Goal: Information Seeking & Learning: Learn about a topic

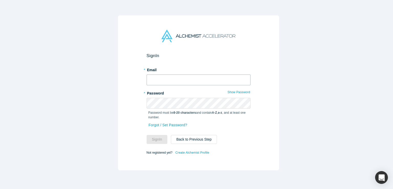
click at [161, 74] on input "text" at bounding box center [199, 79] width 104 height 11
type input "[EMAIL_ADDRESS][DOMAIN_NAME]"
click at [147, 135] on button "Sign In" at bounding box center [157, 139] width 21 height 9
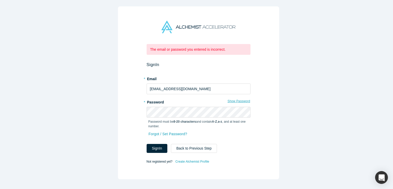
click at [242, 98] on button "Show Password" at bounding box center [238, 101] width 23 height 7
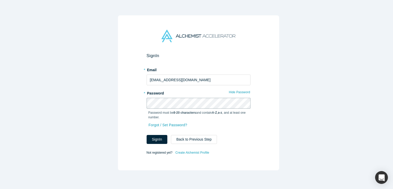
click at [147, 135] on button "Sign In" at bounding box center [157, 139] width 21 height 9
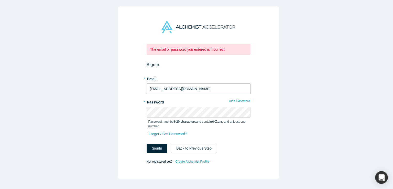
click at [190, 85] on input "akshay@cloobot.com" at bounding box center [199, 88] width 104 height 11
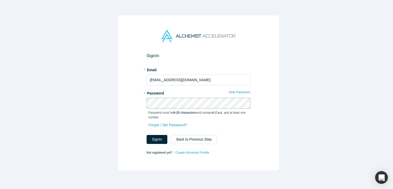
click at [147, 135] on button "Sign In" at bounding box center [157, 139] width 21 height 9
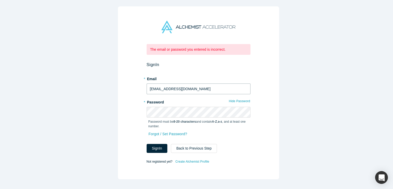
click at [191, 90] on input "akshay@cloobot.com" at bounding box center [199, 88] width 104 height 11
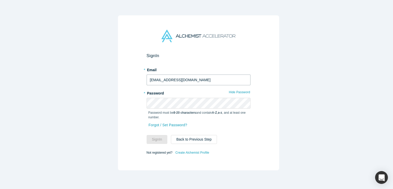
click at [189, 77] on input "akshay@cloobot.com" at bounding box center [199, 79] width 104 height 11
click at [196, 77] on input "akshay@cloobot.com" at bounding box center [199, 79] width 104 height 11
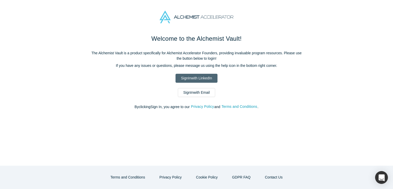
click at [195, 79] on link "Sign In with LinkedIn" at bounding box center [196, 78] width 42 height 9
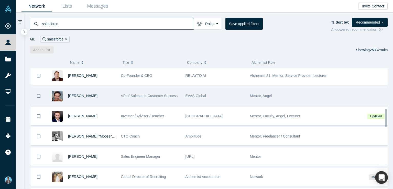
scroll to position [256, 0]
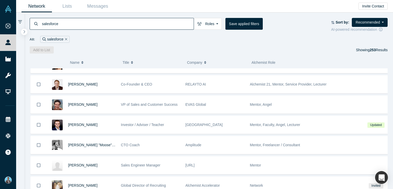
drag, startPoint x: 257, startPoint y: 104, endPoint x: 85, endPoint y: 104, distance: 172.9
click at [85, 104] on span "Armando Mann" at bounding box center [82, 104] width 29 height 4
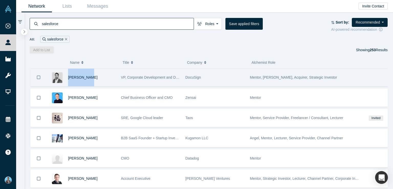
drag, startPoint x: 68, startPoint y: 74, endPoint x: 91, endPoint y: 80, distance: 23.4
click at [91, 80] on div "Eric Darwin" at bounding box center [92, 78] width 48 height 18
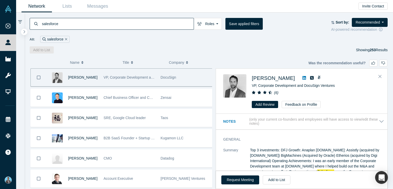
copy span "Eric Darwin"
drag, startPoint x: 251, startPoint y: 73, endPoint x: 280, endPoint y: 79, distance: 29.9
click at [280, 79] on div "Eric Darwin Head of Corporate Development at DocuSign ( 6 ) Add Review Feedback…" at bounding box center [301, 91] width 171 height 45
copy div "Eric Darwin"
click at [381, 76] on icon "Close" at bounding box center [379, 76] width 3 height 5
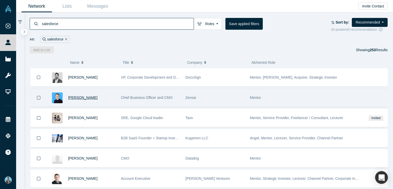
click at [84, 98] on span "Robin Daniels" at bounding box center [82, 97] width 29 height 4
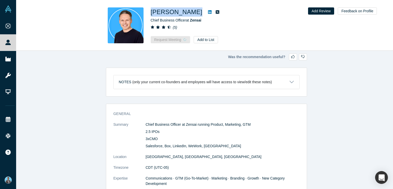
drag, startPoint x: 166, startPoint y: 17, endPoint x: 188, endPoint y: 12, distance: 22.5
click at [188, 12] on h1 "Robin Daniels" at bounding box center [177, 11] width 52 height 9
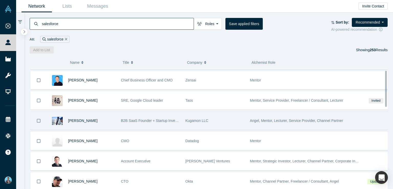
scroll to position [26, 0]
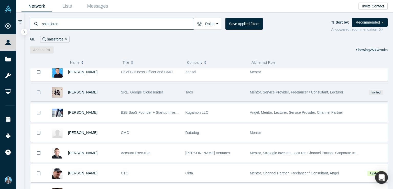
click at [256, 92] on span "Mentor, Service Provider, Freelancer / Consultant, Lecturer" at bounding box center [296, 92] width 93 height 4
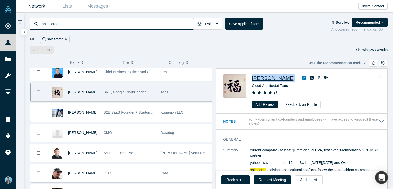
drag, startPoint x: 252, startPoint y: 73, endPoint x: 287, endPoint y: 78, distance: 35.4
click at [287, 78] on div "Zachary Hanna Cloud Architect at Taos ( 1 ) Add Review Feedback on Profile" at bounding box center [301, 91] width 171 height 45
copy span "Zachary Hanna"
click at [302, 78] on icon at bounding box center [304, 78] width 4 height 4
click at [266, 76] on span "Zachary Hanna" at bounding box center [273, 78] width 43 height 6
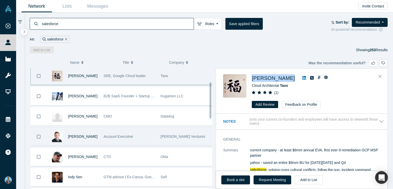
scroll to position [51, 0]
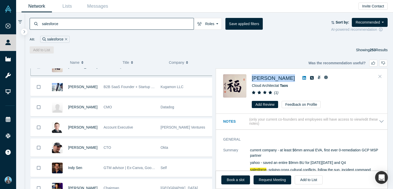
click at [379, 76] on icon "Close" at bounding box center [379, 76] width 3 height 5
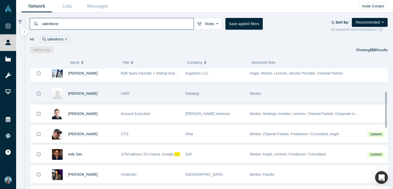
scroll to position [77, 0]
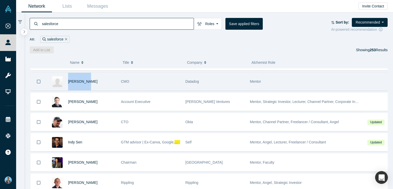
drag, startPoint x: 68, startPoint y: 77, endPoint x: 84, endPoint y: 80, distance: 17.0
click at [84, 80] on div "Sara Varni" at bounding box center [92, 82] width 48 height 18
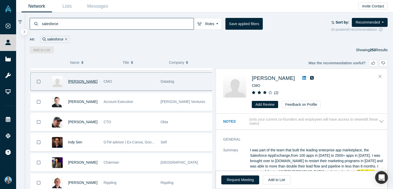
copy span "Sara Varni"
drag, startPoint x: 251, startPoint y: 74, endPoint x: 277, endPoint y: 80, distance: 26.6
click at [276, 79] on div "Sara Varni CMO at Datadog ( 2 ) Add Review Feedback on Profile" at bounding box center [302, 91] width 159 height 34
copy span "Sara Varni"
click at [382, 76] on button "Close" at bounding box center [380, 76] width 8 height 8
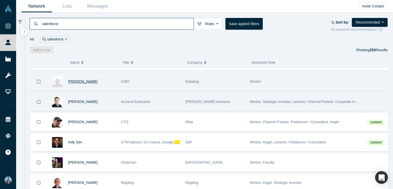
click at [199, 102] on span "O'Holleran Ventures" at bounding box center [207, 101] width 44 height 4
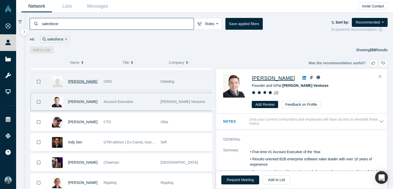
drag, startPoint x: 250, startPoint y: 77, endPoint x: 288, endPoint y: 79, distance: 38.7
click at [288, 79] on div "Dan O'Holleran Founder and GP at O'Holleran Ventures ( 2 ) Add Review Feedback …" at bounding box center [302, 91] width 159 height 34
copy span "Dan O'Holleran"
click at [379, 76] on icon "Close" at bounding box center [379, 76] width 3 height 5
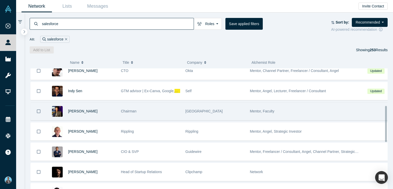
scroll to position [102, 0]
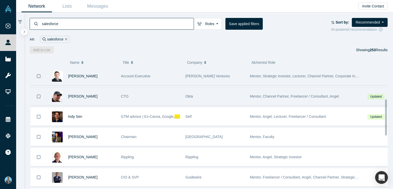
click at [254, 95] on span "Mentor, Channel Partner, Freelancer / Consultant, Angel" at bounding box center [294, 96] width 89 height 4
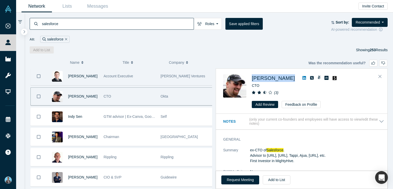
drag, startPoint x: 250, startPoint y: 74, endPoint x: 284, endPoint y: 79, distance: 34.3
click at [284, 79] on div "Steven Tamm CTO ( 3 ) Add Review Feedback on Profile" at bounding box center [302, 91] width 159 height 34
copy div "Steven Tamm"
click at [379, 77] on icon "Close" at bounding box center [379, 76] width 3 height 3
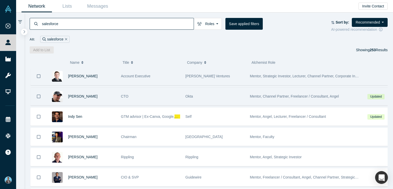
scroll to position [128, 0]
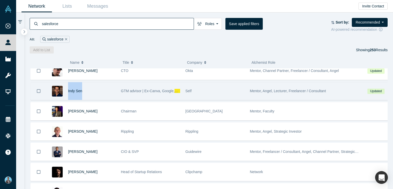
drag, startPoint x: 66, startPoint y: 86, endPoint x: 88, endPoint y: 90, distance: 22.3
click at [85, 91] on div "Indy Sen" at bounding box center [81, 91] width 69 height 18
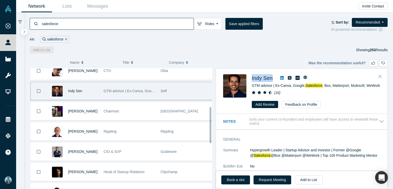
drag, startPoint x: 251, startPoint y: 73, endPoint x: 274, endPoint y: 80, distance: 24.3
click at [274, 80] on div "Indy Sen GTM advisor | Ex-Canva, Google, Salesforce , Box, Matterport, Mulesoft…" at bounding box center [301, 91] width 171 height 45
copy div "Indy Sen"
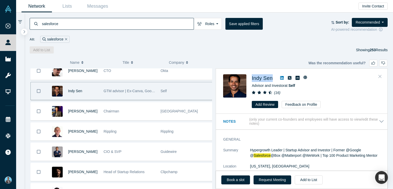
click at [380, 77] on icon "Close" at bounding box center [379, 76] width 3 height 5
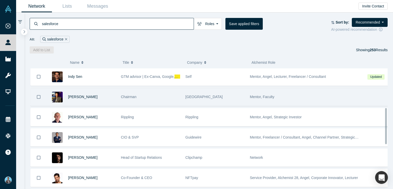
scroll to position [153, 0]
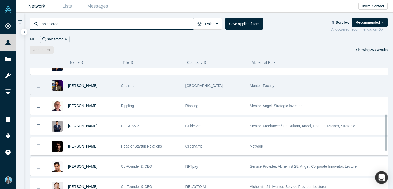
click at [84, 84] on span "Timothy Chou" at bounding box center [82, 85] width 29 height 4
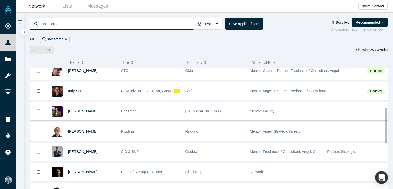
scroll to position [153, 0]
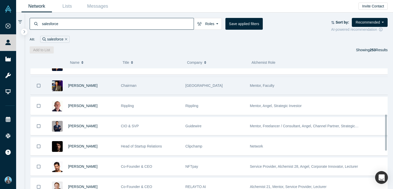
click at [256, 84] on span "Mentor, Faculty" at bounding box center [262, 85] width 25 height 4
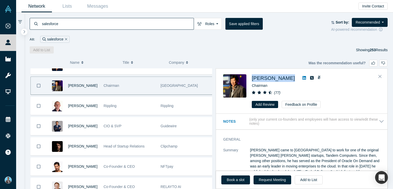
drag, startPoint x: 252, startPoint y: 73, endPoint x: 289, endPoint y: 78, distance: 37.9
click at [289, 78] on div "Timothy Chou Chairman ( 77 ) Add Review Feedback on Profile" at bounding box center [301, 91] width 171 height 45
copy div "Timothy Chou"
click at [379, 76] on icon "Close" at bounding box center [379, 76] width 3 height 5
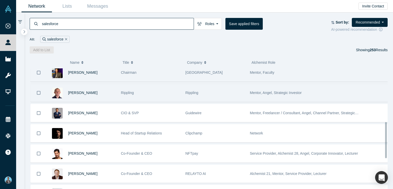
scroll to position [179, 0]
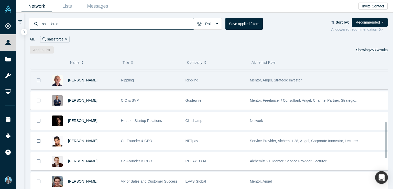
click at [263, 80] on span "Mentor, Angel, Strategic Investor" at bounding box center [276, 80] width 52 height 4
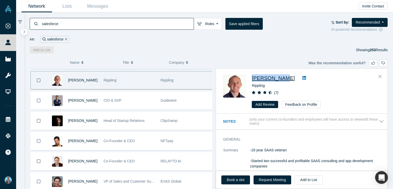
drag, startPoint x: 249, startPoint y: 76, endPoint x: 280, endPoint y: 80, distance: 31.5
click at [280, 80] on div "Zach Lawryk Rippling ( 7 ) Add Review Feedback on Profile" at bounding box center [302, 91] width 159 height 34
copy span "Zach Lawryk"
click at [379, 75] on icon "Close" at bounding box center [379, 76] width 3 height 5
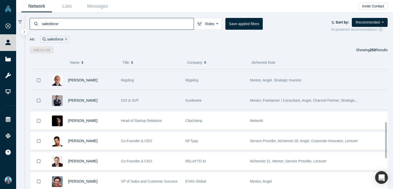
click at [253, 101] on div "Mentor, Freelancer / Consultant, Angel, Channel Partner, Strategic Investor" at bounding box center [304, 101] width 109 height 18
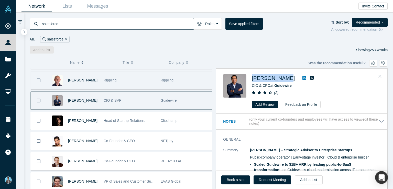
drag, startPoint x: 251, startPoint y: 77, endPoint x: 285, endPoint y: 79, distance: 34.1
click at [285, 79] on div "Chet Mandair CIO & CPO at Guidewire ( 2 ) Add Review Feedback on Profile" at bounding box center [302, 91] width 159 height 34
click at [380, 75] on icon "Close" at bounding box center [379, 76] width 3 height 5
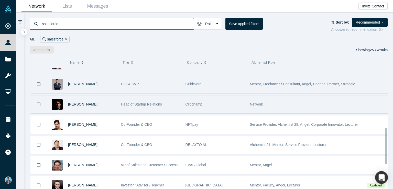
scroll to position [205, 0]
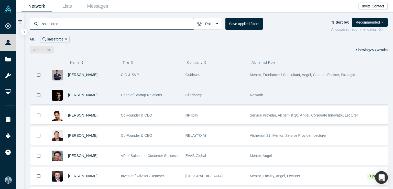
click at [254, 95] on span "Network" at bounding box center [256, 95] width 13 height 4
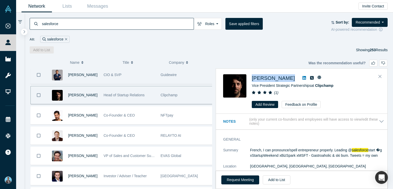
drag, startPoint x: 251, startPoint y: 77, endPoint x: 288, endPoint y: 77, distance: 37.6
click at [288, 77] on div "Ludovic Ulrich Vice President Strategic Partnerships at Clipchamp ( 1 ) Add Rev…" at bounding box center [302, 91] width 159 height 34
click at [380, 75] on icon "Close" at bounding box center [379, 76] width 3 height 5
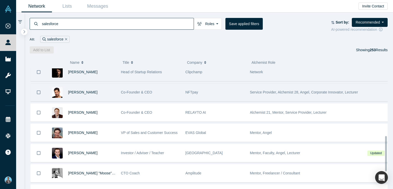
scroll to position [230, 0]
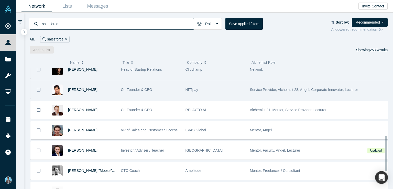
click at [258, 88] on span "Service Provider, Alchemist 28, Angel, Corporate Innovator, Lecturer" at bounding box center [304, 89] width 108 height 4
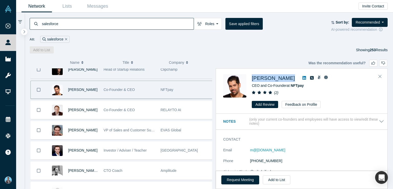
drag, startPoint x: 250, startPoint y: 76, endPoint x: 294, endPoint y: 77, distance: 43.5
click at [294, 77] on div "Michael Krilivsky CEO and Co-Founder at NFTpay ( 2 ) Add Review Feedback on Pro…" at bounding box center [302, 91] width 159 height 34
click at [379, 76] on icon "Close" at bounding box center [379, 76] width 3 height 3
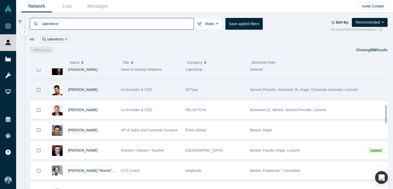
scroll to position [256, 0]
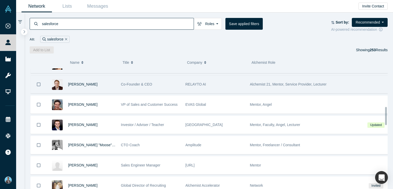
click at [256, 83] on span "Alchemist 21, Mentor, Service Provider, Lecturer" at bounding box center [288, 84] width 77 height 4
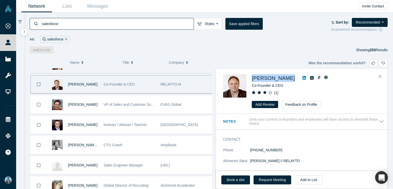
drag, startPoint x: 249, startPoint y: 79, endPoint x: 292, endPoint y: 79, distance: 43.0
click at [292, 79] on div "Alex Shevelenko Co-Founder & CEO ( 1 ) Add Review Feedback on Profile" at bounding box center [302, 91] width 159 height 34
click at [380, 75] on icon "Close" at bounding box center [379, 76] width 3 height 5
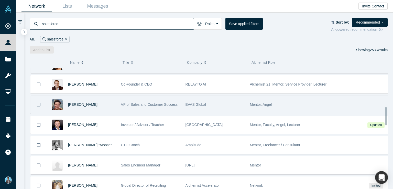
scroll to position [281, 0]
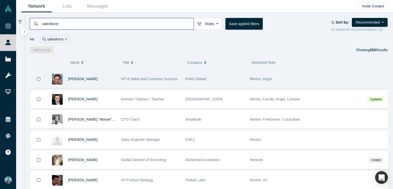
click at [255, 77] on span "Mentor, Angel" at bounding box center [261, 79] width 22 height 4
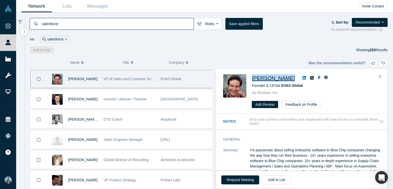
drag, startPoint x: 251, startPoint y: 74, endPoint x: 290, endPoint y: 78, distance: 39.3
click at [290, 78] on div "Armando Mann Founder & CEO at EVAS Global No Reviews Yet Add Review Feedback on…" at bounding box center [302, 91] width 159 height 34
drag, startPoint x: 380, startPoint y: 76, endPoint x: 161, endPoint y: 73, distance: 219.4
click at [380, 76] on icon "Close" at bounding box center [379, 76] width 3 height 3
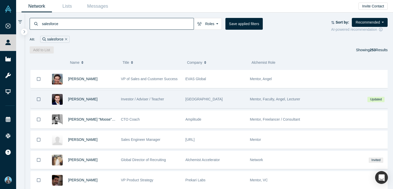
click at [254, 97] on span "Mentor, Faculty, Angel, Lecturer" at bounding box center [275, 99] width 50 height 4
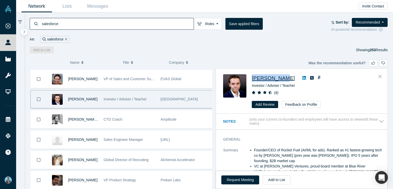
drag, startPoint x: 251, startPoint y: 73, endPoint x: 281, endPoint y: 76, distance: 30.1
click at [281, 76] on div "George John Investor / Adviser / Teacher ( 8 ) Add Review Feedback on Profile" at bounding box center [301, 91] width 171 height 45
click at [380, 76] on icon "Close" at bounding box center [379, 76] width 3 height 3
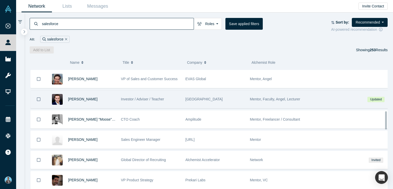
scroll to position [307, 0]
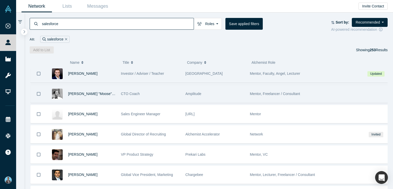
click at [262, 93] on span "Mentor, Freelancer / Consultant" at bounding box center [275, 94] width 50 height 4
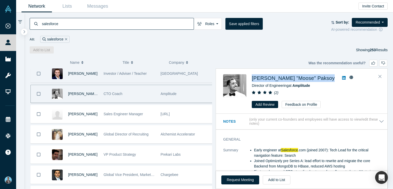
drag, startPoint x: 251, startPoint y: 73, endPoint x: 314, endPoint y: 79, distance: 62.7
click at [314, 79] on div "Mustafa "Moose" Paksoy Director of Engineering at Amplitude ( 2 ) Add Review Fe…" at bounding box center [301, 91] width 171 height 45
click at [379, 75] on icon "Close" at bounding box center [379, 76] width 3 height 3
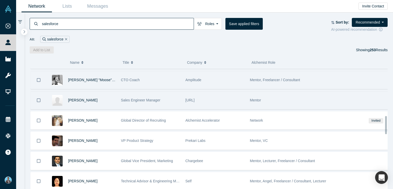
scroll to position [332, 0]
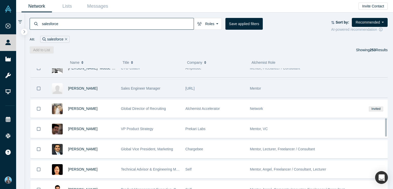
click at [254, 86] on span "Mentor" at bounding box center [255, 88] width 11 height 4
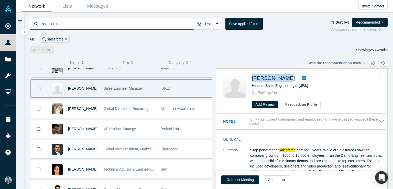
drag, startPoint x: 251, startPoint y: 73, endPoint x: 280, endPoint y: 79, distance: 29.9
click at [280, 79] on div "Jesse Dailey Head of Sales Engineering at People.ai No Reviews Yet Add Review F…" at bounding box center [301, 91] width 171 height 45
click at [380, 76] on icon "Close" at bounding box center [379, 76] width 3 height 5
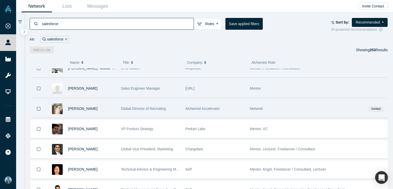
click at [254, 107] on span "Network" at bounding box center [256, 108] width 13 height 4
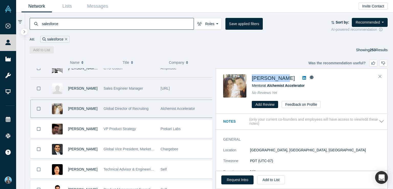
drag, startPoint x: 251, startPoint y: 73, endPoint x: 283, endPoint y: 78, distance: 32.4
click at [283, 78] on div "Mike Euglow Mentor at Alchemist Accelerator No Reviews Yet Add Review Feedback …" at bounding box center [301, 91] width 171 height 45
click at [378, 76] on button "Close" at bounding box center [380, 76] width 8 height 8
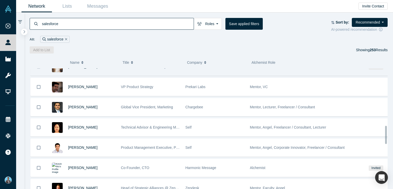
scroll to position [384, 0]
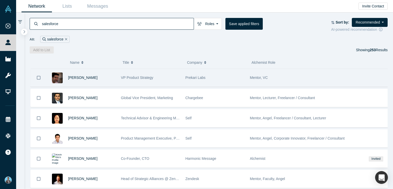
click at [258, 75] on span "Mentor, VC" at bounding box center [259, 77] width 18 height 4
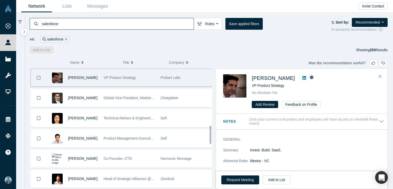
scroll to position [382, 0]
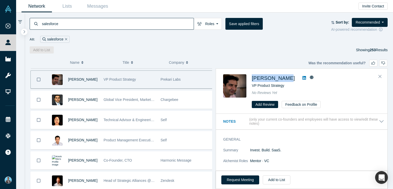
drag, startPoint x: 251, startPoint y: 74, endPoint x: 286, endPoint y: 80, distance: 35.5
click at [286, 80] on div "Anshu Sharma VP Product Strategy No Reviews Yet Add Review Feedback on Profile" at bounding box center [302, 91] width 159 height 34
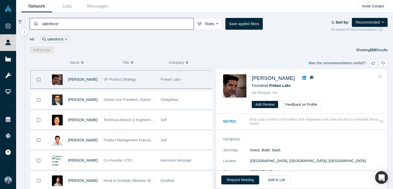
click at [380, 76] on icon "Close" at bounding box center [379, 76] width 3 height 3
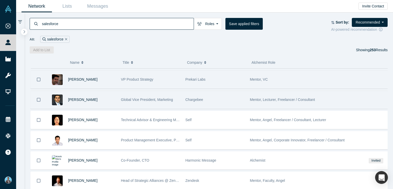
click at [260, 97] on span "Mentor, Lecturer, Freelancer / Consultant" at bounding box center [282, 99] width 65 height 4
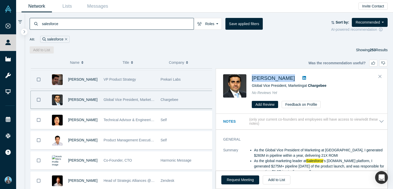
drag, startPoint x: 250, startPoint y: 74, endPoint x: 287, endPoint y: 79, distance: 37.4
click at [287, 79] on div "Ajay Manglani Global Vice President, Marketing at Chargebee No Reviews Yet Add …" at bounding box center [302, 91] width 159 height 34
click at [380, 75] on icon "Close" at bounding box center [379, 76] width 3 height 5
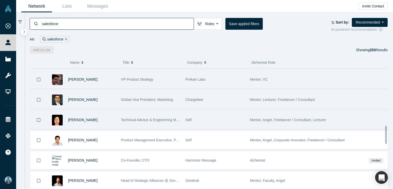
scroll to position [407, 0]
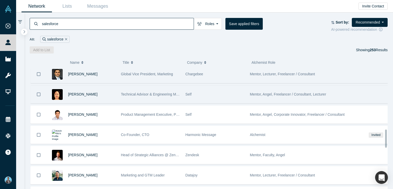
click at [261, 92] on span "Mentor, Angel, Freelancer / Consultant, Lecturer" at bounding box center [288, 94] width 76 height 4
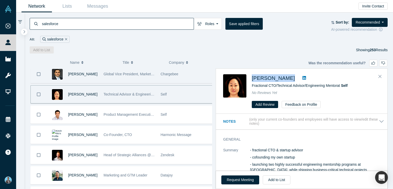
drag, startPoint x: 251, startPoint y: 72, endPoint x: 287, endPoint y: 76, distance: 37.0
click at [287, 76] on div "Ei-Nyung Choi Fractional CTO/Technical Advisor/Engineering Mentor at Self No Re…" at bounding box center [301, 91] width 171 height 45
click at [380, 76] on icon "Close" at bounding box center [379, 76] width 3 height 3
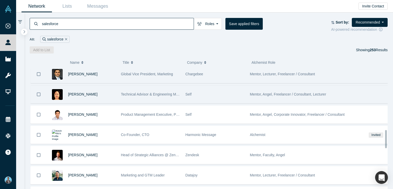
scroll to position [433, 0]
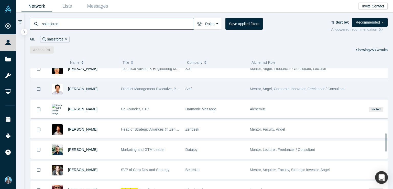
click at [263, 87] on span "Mentor, Angel, Corporate Innovator, Freelancer / Consultant" at bounding box center [297, 89] width 95 height 4
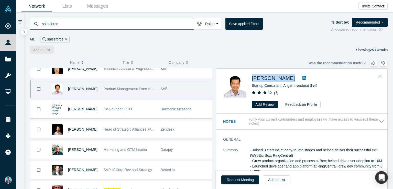
drag, startPoint x: 250, startPoint y: 76, endPoint x: 276, endPoint y: 76, distance: 26.8
click at [276, 76] on div "David Lee Startup Consultant, Angel Investor at Self ( 1 ) Add Review Feedback …" at bounding box center [302, 91] width 159 height 34
click at [379, 76] on icon "Close" at bounding box center [379, 76] width 3 height 3
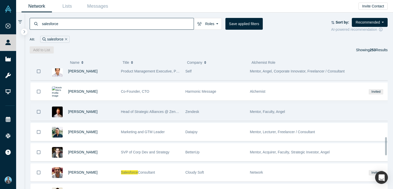
scroll to position [458, 0]
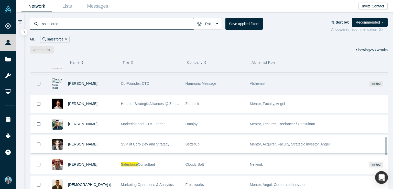
click at [260, 81] on span "Alchemist" at bounding box center [258, 83] width 16 height 4
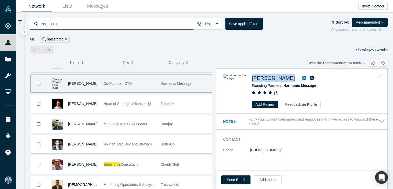
drag, startPoint x: 252, startPoint y: 73, endPoint x: 275, endPoint y: 79, distance: 23.8
click at [275, 79] on div "Kevin Wu Founding Partner at Harmonic Message ( 1 ) Add Review Feedback on Prof…" at bounding box center [301, 91] width 171 height 45
click at [302, 79] on icon at bounding box center [304, 78] width 4 height 4
click at [264, 77] on span "Kevin Wu" at bounding box center [273, 78] width 43 height 6
click at [380, 77] on icon "Close" at bounding box center [379, 76] width 3 height 5
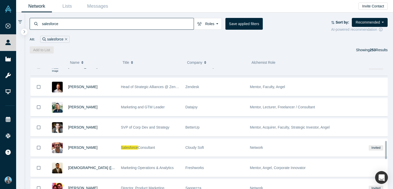
scroll to position [484, 0]
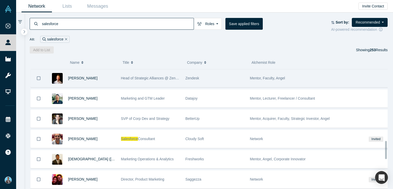
click at [260, 76] on span "Mentor, Faculty, Angel" at bounding box center [267, 78] width 35 height 4
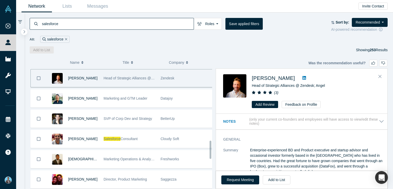
scroll to position [482, 0]
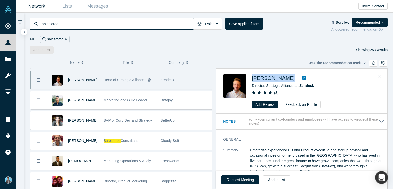
drag, startPoint x: 251, startPoint y: 72, endPoint x: 294, endPoint y: 77, distance: 42.7
click at [294, 77] on div "Aaron Verstraete Director, Strategic Alliances at Zendesk ( 3 ) Add Review Feed…" at bounding box center [301, 91] width 171 height 45
click at [380, 76] on icon "Close" at bounding box center [379, 76] width 3 height 3
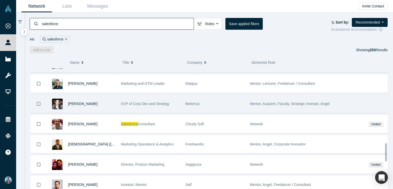
scroll to position [508, 0]
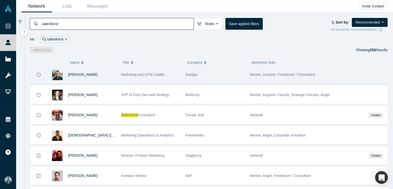
click at [195, 72] on span "Datajoy" at bounding box center [191, 74] width 12 height 4
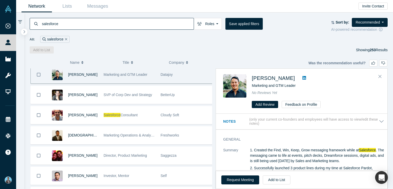
scroll to position [502, 0]
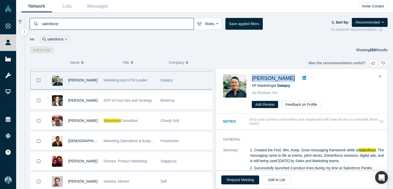
drag, startPoint x: 251, startPoint y: 73, endPoint x: 286, endPoint y: 79, distance: 36.3
click at [286, 79] on div "Nelson Haung VP Marketing at Datajoy No Reviews Yet Add Review Feedback on Prof…" at bounding box center [301, 91] width 171 height 45
click at [380, 76] on icon "Close" at bounding box center [379, 76] width 3 height 5
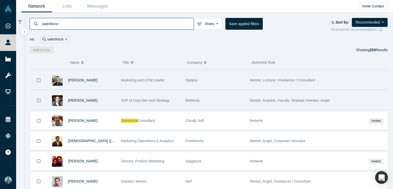
click at [260, 98] on span "Mentor, Acquirer, Faculty, Strategic Investor, Angel" at bounding box center [290, 100] width 80 height 4
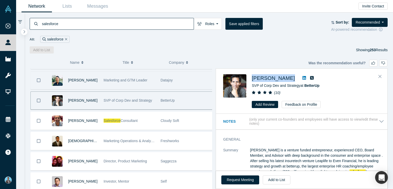
drag, startPoint x: 250, startPoint y: 73, endPoint x: 296, endPoint y: 79, distance: 45.9
click at [296, 79] on div "Thomas Patterson SVP of Corp Dev and Strategy at BetterUp ( 10 ) Add Review Fee…" at bounding box center [301, 91] width 171 height 45
click at [379, 76] on icon "Close" at bounding box center [379, 76] width 3 height 5
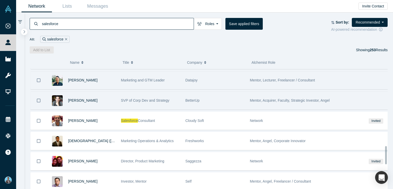
scroll to position [528, 0]
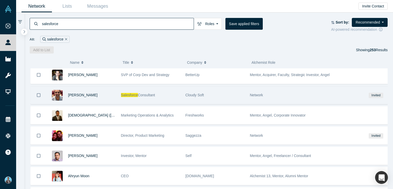
click at [197, 94] on span "Cloudy Soft" at bounding box center [194, 95] width 18 height 4
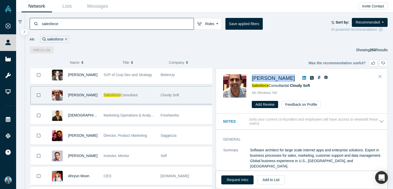
drag, startPoint x: 251, startPoint y: 72, endPoint x: 295, endPoint y: 79, distance: 43.8
click at [295, 79] on div "Sunil Mirapuri Salesforce Consultant at Cloudy Soft No Reviews Yet Add Review F…" at bounding box center [301, 91] width 171 height 45
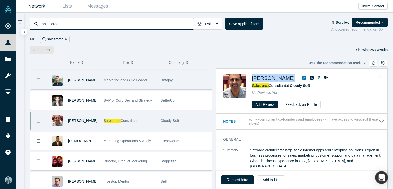
click at [380, 76] on icon "Close" at bounding box center [379, 76] width 3 height 5
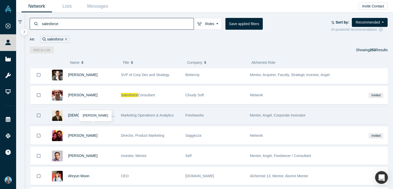
scroll to position [553, 0]
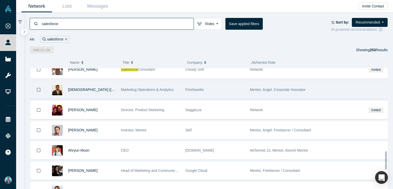
click at [253, 87] on span "Mentor, Angel, Corporate Innovator" at bounding box center [278, 89] width 56 height 4
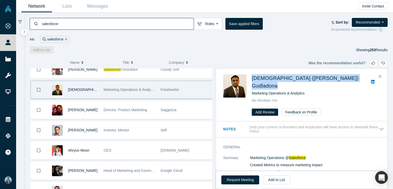
drag, startPoint x: 252, startPoint y: 73, endPoint x: 332, endPoint y: 77, distance: 79.4
click at [332, 77] on div "Venkata (Sai Krishna) Gudladona Marketing Operations & Analytics No Reviews Yet…" at bounding box center [301, 95] width 171 height 52
click at [379, 75] on icon "Close" at bounding box center [379, 76] width 3 height 5
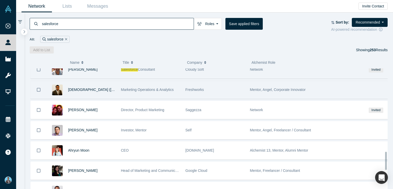
scroll to position [579, 0]
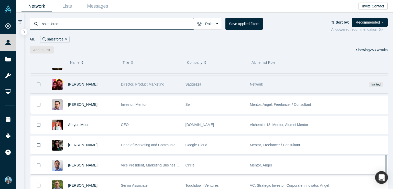
click at [256, 82] on span "Network" at bounding box center [256, 84] width 13 height 4
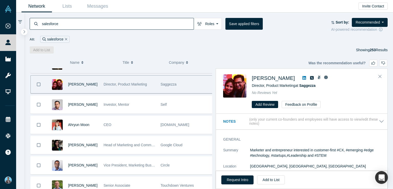
drag, startPoint x: 251, startPoint y: 74, endPoint x: 297, endPoint y: 78, distance: 45.4
click at [297, 78] on div "Anwesa Chatterjee Director, Product Marketing at Saggezza No Reviews Yet Add Re…" at bounding box center [302, 91] width 159 height 34
click at [306, 77] on icon at bounding box center [304, 78] width 4 height 4
click at [270, 79] on span "Anwesa Chatterjee" at bounding box center [273, 78] width 43 height 6
click at [380, 75] on icon "Close" at bounding box center [379, 76] width 3 height 3
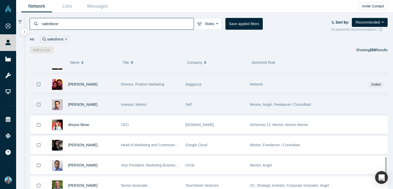
scroll to position [604, 0]
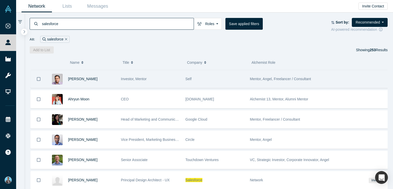
click at [257, 77] on span "Mentor, Angel, Freelancer / Consultant" at bounding box center [280, 79] width 61 height 4
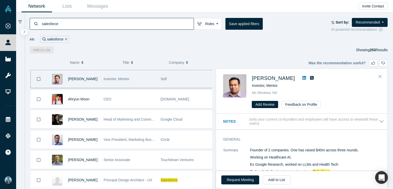
scroll to position [603, 0]
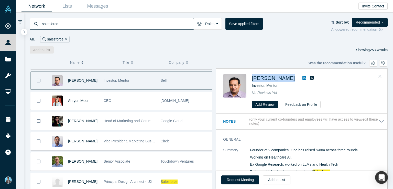
drag, startPoint x: 251, startPoint y: 73, endPoint x: 285, endPoint y: 78, distance: 33.7
click at [285, 78] on div "Karthik Rajan Investor, Mentor No Reviews Yet Add Review Feedback on Profile" at bounding box center [301, 91] width 171 height 45
click at [302, 78] on icon at bounding box center [304, 78] width 4 height 4
click at [261, 75] on span "Karthik Rajan" at bounding box center [273, 78] width 43 height 6
click at [379, 76] on icon "Close" at bounding box center [379, 76] width 3 height 3
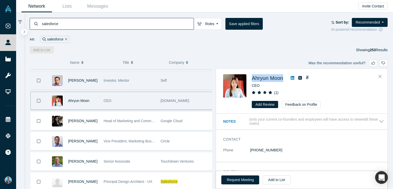
drag, startPoint x: 252, startPoint y: 74, endPoint x: 285, endPoint y: 77, distance: 33.9
click at [285, 77] on div "Ahryun Moon" at bounding box center [316, 78] width 128 height 8
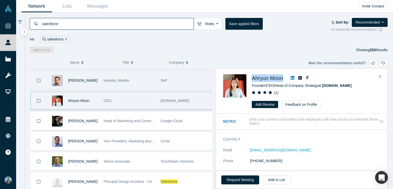
drag, startPoint x: 250, startPoint y: 78, endPoint x: 285, endPoint y: 79, distance: 35.3
click at [285, 79] on div "Ahryun Moon Founder/CEO/Head of Company Strategy at GoodTime.io ( 1 ) Add Revie…" at bounding box center [302, 91] width 159 height 34
click at [379, 76] on icon "Close" at bounding box center [379, 76] width 3 height 3
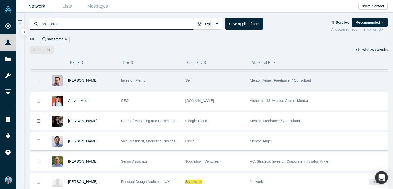
scroll to position [629, 0]
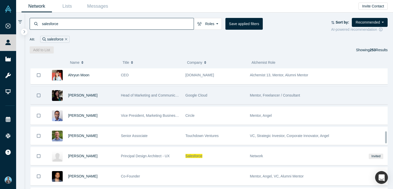
click at [258, 93] on span "Mentor, Freelancer / Consultant" at bounding box center [275, 95] width 50 height 4
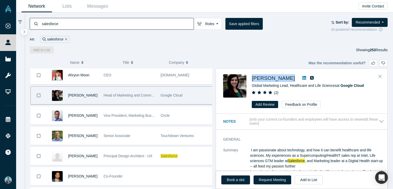
drag, startPoint x: 252, startPoint y: 73, endPoint x: 279, endPoint y: 78, distance: 27.6
click at [279, 78] on div "Polly Israni Global Marketing Lead, Healthcare and Life Sciences at Google Clou…" at bounding box center [301, 91] width 171 height 45
click at [380, 76] on icon "Close" at bounding box center [379, 76] width 3 height 3
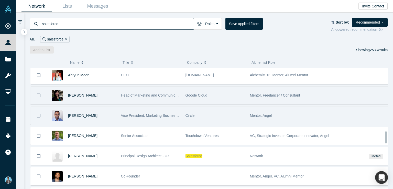
scroll to position [654, 0]
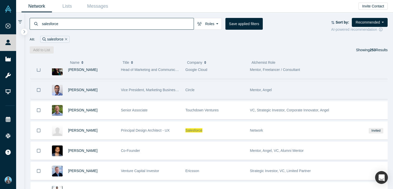
click at [192, 88] on span "Circle" at bounding box center [189, 90] width 9 height 4
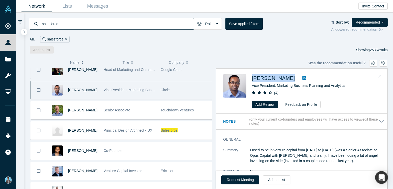
drag, startPoint x: 250, startPoint y: 73, endPoint x: 291, endPoint y: 81, distance: 41.9
click at [291, 81] on div "Ajit Deshpande Vice President, Marketing Business Planning and Analytics ( 4 ) …" at bounding box center [301, 91] width 171 height 45
click at [379, 75] on icon "Close" at bounding box center [379, 76] width 3 height 5
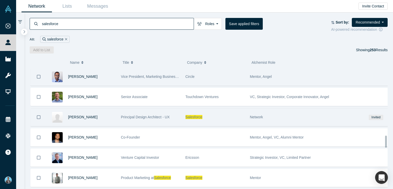
scroll to position [680, 0]
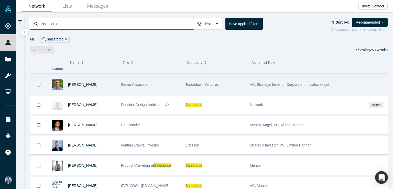
click at [215, 82] on span "Touchdown Ventures" at bounding box center [201, 84] width 33 height 4
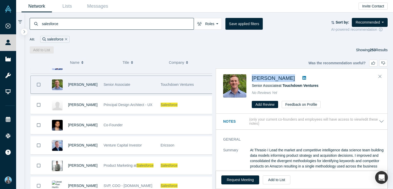
drag, startPoint x: 250, startPoint y: 74, endPoint x: 295, endPoint y: 76, distance: 45.1
click at [295, 76] on div "John Zimmerman Senior Associate at Touchdown Ventures No Reviews Yet Add Review…" at bounding box center [302, 91] width 159 height 34
click at [303, 79] on icon at bounding box center [304, 78] width 4 height 4
click at [276, 78] on span "John Zimmerman" at bounding box center [273, 78] width 43 height 6
click at [381, 76] on icon "Close" at bounding box center [379, 76] width 3 height 5
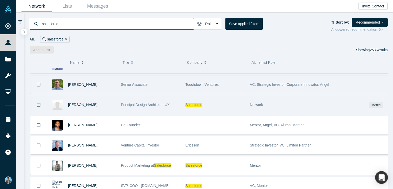
scroll to position [705, 0]
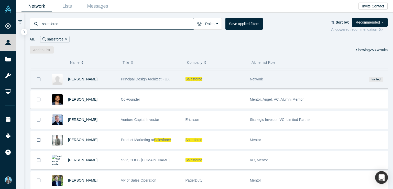
click at [259, 77] on span "Network" at bounding box center [256, 79] width 13 height 4
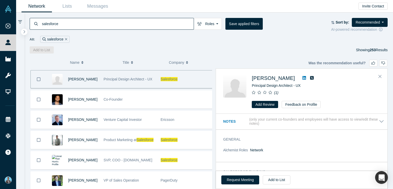
scroll to position [703, 0]
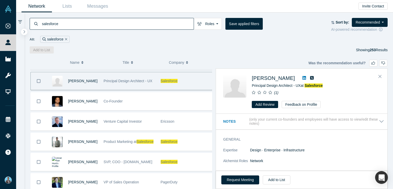
drag, startPoint x: 251, startPoint y: 72, endPoint x: 288, endPoint y: 77, distance: 37.4
click at [288, 77] on div "Marcus Gosling Principal Design Architect - UX at Salesforce ( 1 ) Add Review F…" at bounding box center [301, 91] width 171 height 45
click at [379, 77] on icon "Close" at bounding box center [379, 76] width 3 height 3
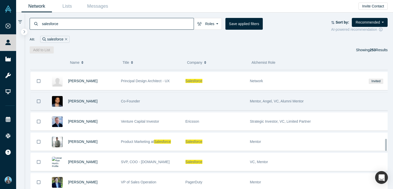
click at [256, 99] on span "Mentor, Angel, VC, Alumni Mentor" at bounding box center [277, 101] width 54 height 4
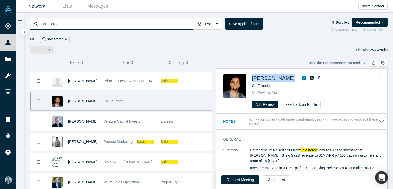
drag, startPoint x: 252, startPoint y: 73, endPoint x: 289, endPoint y: 80, distance: 37.5
click at [289, 80] on div "Nimesh Gupta Co-Founder No Reviews Yet Add Review Feedback on Profile" at bounding box center [301, 91] width 171 height 45
click at [382, 75] on button "Close" at bounding box center [380, 76] width 8 height 8
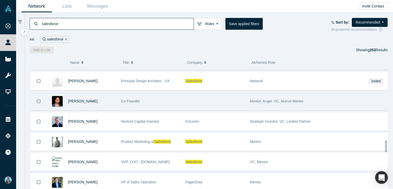
scroll to position [729, 0]
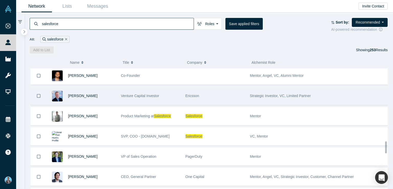
click at [257, 94] on span "Strategic Investor, VC, Limited Partner" at bounding box center [280, 96] width 61 height 4
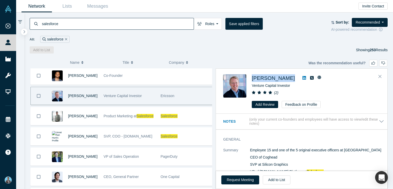
drag, startPoint x: 251, startPoint y: 73, endPoint x: 292, endPoint y: 77, distance: 40.9
click at [292, 77] on div "Paul McNamara Venture Capital Investor ( 2 ) Add Review Feedback on Profile" at bounding box center [301, 91] width 171 height 45
click at [379, 76] on icon "Close" at bounding box center [379, 76] width 3 height 5
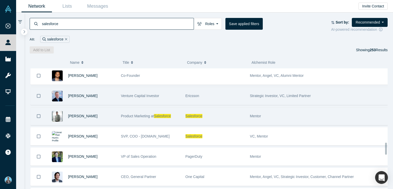
scroll to position [755, 0]
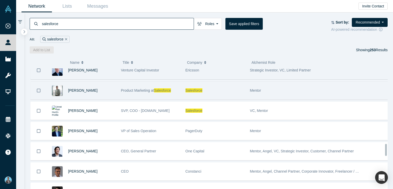
click at [254, 88] on span "Mentor" at bounding box center [255, 90] width 11 height 4
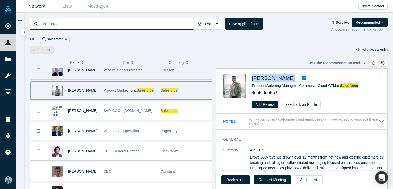
drag, startPoint x: 251, startPoint y: 73, endPoint x: 294, endPoint y: 79, distance: 43.3
click at [295, 79] on div "Tyler Lunceford Product Marketing Manager - Commerce Cloud GTM at Salesforce ( …" at bounding box center [301, 91] width 171 height 45
click at [302, 78] on icon at bounding box center [304, 78] width 4 height 4
click at [271, 77] on span "Tyler Lunceford" at bounding box center [273, 78] width 43 height 6
click at [379, 76] on icon "Close" at bounding box center [379, 76] width 3 height 5
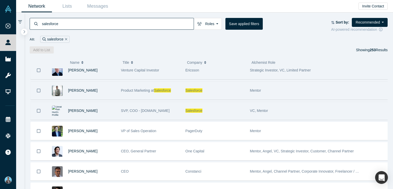
click at [262, 108] on span "VC, Mentor" at bounding box center [259, 110] width 18 height 4
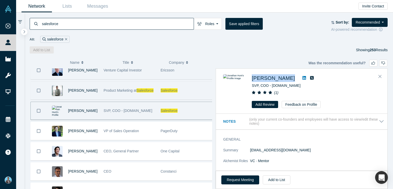
drag, startPoint x: 250, startPoint y: 74, endPoint x: 291, endPoint y: 78, distance: 41.4
click at [291, 78] on div "Jonathan Hunt SVP, COO - Desk.com ( 1 ) Add Review Feedback on Profile" at bounding box center [302, 91] width 159 height 34
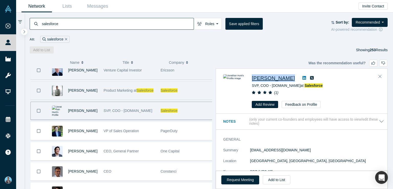
click at [267, 79] on span "Jonathan Hunt" at bounding box center [273, 78] width 43 height 6
click at [302, 78] on icon at bounding box center [304, 78] width 4 height 4
click at [379, 76] on icon "Close" at bounding box center [379, 76] width 3 height 5
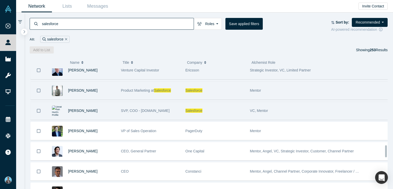
scroll to position [780, 0]
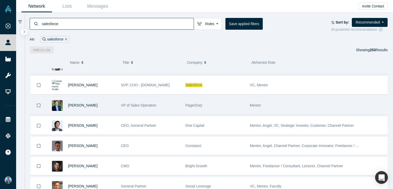
click at [254, 103] on span "Mentor" at bounding box center [255, 105] width 11 height 4
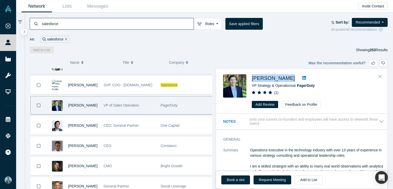
drag, startPoint x: 252, startPoint y: 74, endPoint x: 289, endPoint y: 78, distance: 37.8
click at [290, 78] on div "Joshua Thacker" at bounding box center [316, 78] width 128 height 8
click at [302, 77] on icon at bounding box center [304, 78] width 4 height 4
click at [271, 77] on span "Joshua Thacker" at bounding box center [273, 78] width 43 height 6
click at [380, 75] on icon "Close" at bounding box center [379, 76] width 3 height 5
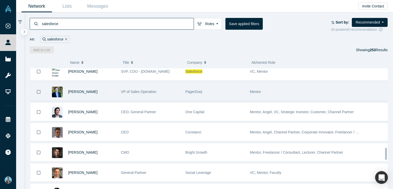
scroll to position [806, 0]
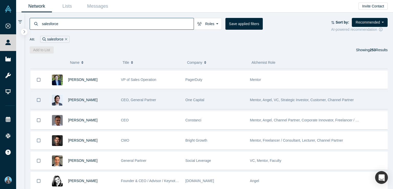
click at [261, 98] on span "Mentor, Angel, VC, Strategic Investor, Customer, Channel Partner" at bounding box center [302, 100] width 104 height 4
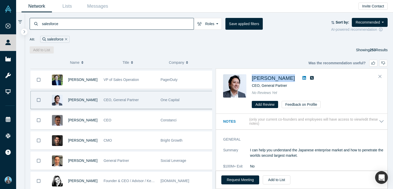
drag, startPoint x: 252, startPoint y: 73, endPoint x: 282, endPoint y: 79, distance: 30.5
click at [282, 79] on div "Shinji Asada CEO, General Partner No Reviews Yet Add Review Feedback on Profile" at bounding box center [301, 91] width 171 height 45
click at [272, 79] on span "Shinji Asada" at bounding box center [273, 78] width 43 height 6
click at [302, 77] on icon at bounding box center [304, 78] width 4 height 4
click at [378, 76] on icon "Close" at bounding box center [379, 76] width 3 height 5
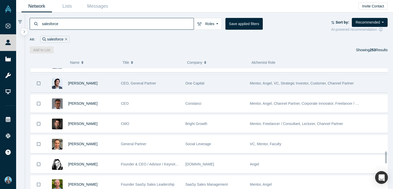
scroll to position [831, 0]
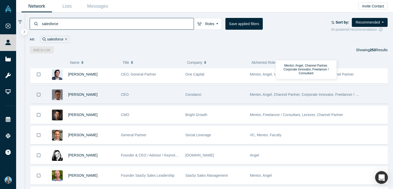
click at [257, 92] on span "Mentor, Angel, Channel Partner, Corporate Innovator, Freelancer / Consultant" at bounding box center [311, 94] width 122 height 4
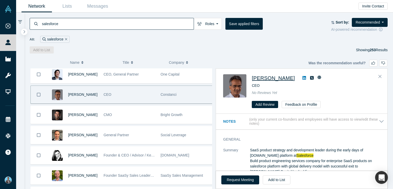
click at [277, 78] on span "Dushyant Pandya" at bounding box center [273, 78] width 43 height 6
click at [302, 76] on icon at bounding box center [304, 78] width 4 height 4
drag, startPoint x: 251, startPoint y: 72, endPoint x: 296, endPoint y: 78, distance: 45.4
click at [296, 78] on div "Dushyant Pandya Founder at Constanci No Reviews Yet Add Review Feedback on Prof…" at bounding box center [301, 91] width 171 height 45
click at [380, 76] on icon "Close" at bounding box center [379, 76] width 3 height 3
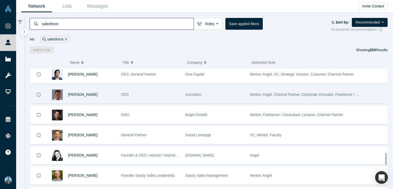
scroll to position [857, 0]
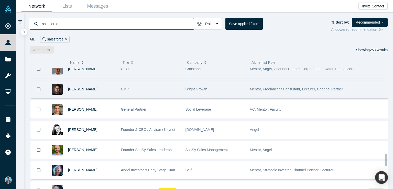
click at [263, 87] on span "Mentor, Freelancer / Consultant, Lecturer, Channel Partner" at bounding box center [296, 89] width 93 height 4
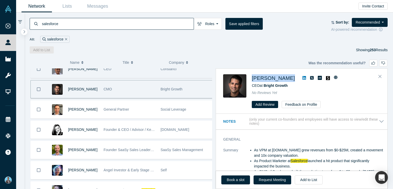
drag, startPoint x: 250, startPoint y: 76, endPoint x: 276, endPoint y: 76, distance: 26.3
click at [276, 76] on div "Alex Ortiz CEO at Bright Growth No Reviews Yet Add Review Feedback on Profile" at bounding box center [302, 91] width 159 height 34
click at [302, 79] on icon at bounding box center [304, 78] width 4 height 4
click at [262, 76] on span "Alex Ortiz" at bounding box center [273, 78] width 43 height 6
click at [380, 76] on icon "Close" at bounding box center [379, 76] width 3 height 3
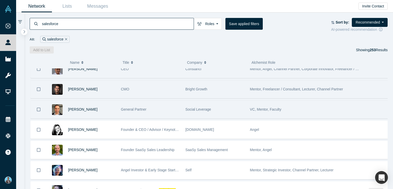
click at [261, 107] on span "VC, Mentor, Faculty" at bounding box center [265, 109] width 31 height 4
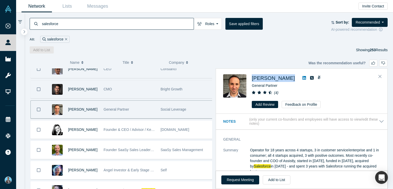
drag, startPoint x: 251, startPoint y: 73, endPoint x: 281, endPoint y: 78, distance: 29.8
click at [281, 78] on div "Gary Benitt General Partner ( 4 ) Add Review Feedback on Profile" at bounding box center [301, 91] width 171 height 45
click at [302, 77] on icon at bounding box center [304, 78] width 4 height 4
click at [262, 76] on span "Gary Benitt" at bounding box center [273, 78] width 43 height 6
click at [380, 74] on icon "Close" at bounding box center [379, 76] width 3 height 5
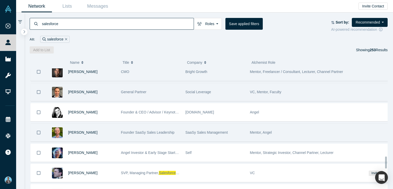
scroll to position [882, 0]
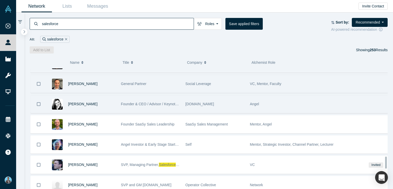
click at [212, 100] on div "CultureRisk.com" at bounding box center [214, 104] width 59 height 18
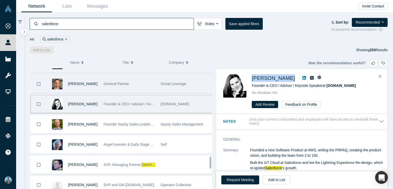
click at [288, 79] on div "Tatyana Mamut Founder & CEO / Advisor / Keynote Speaker at CultureRisk.com No R…" at bounding box center [302, 91] width 159 height 34
click at [302, 78] on icon at bounding box center [304, 78] width 4 height 4
click at [279, 75] on span "Tatyana Mamut" at bounding box center [273, 78] width 43 height 6
click at [379, 75] on icon "Close" at bounding box center [379, 76] width 3 height 5
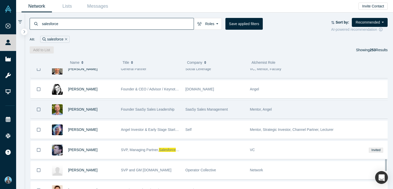
scroll to position [908, 0]
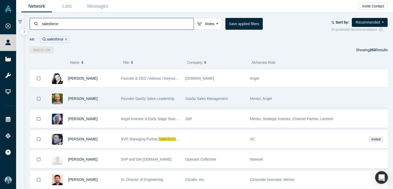
click at [252, 96] on span "Mentor, Angel" at bounding box center [261, 98] width 22 height 4
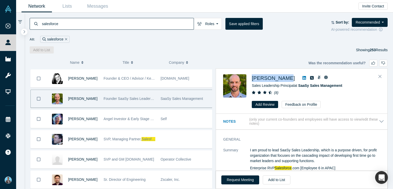
drag, startPoint x: 250, startPoint y: 79, endPoint x: 287, endPoint y: 78, distance: 36.6
click at [287, 78] on div "Matt Cameron Sales Leadership Principal at SaaSy Sales Management ( 8 ) Add Rev…" at bounding box center [302, 91] width 159 height 34
click at [302, 77] on icon at bounding box center [304, 78] width 4 height 4
click at [268, 79] on span "Matt Cameron" at bounding box center [273, 78] width 43 height 6
click at [380, 75] on icon "Close" at bounding box center [379, 76] width 3 height 5
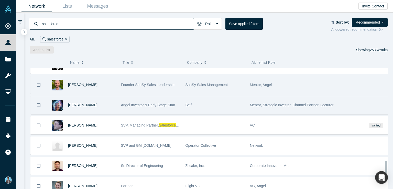
scroll to position [934, 0]
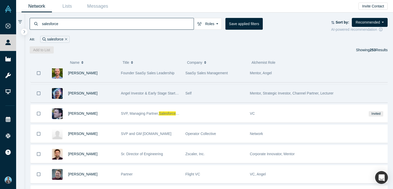
click at [258, 91] on span "Mentor, Strategic Investor, Channel Partner, Lecturer" at bounding box center [292, 93] width 84 height 4
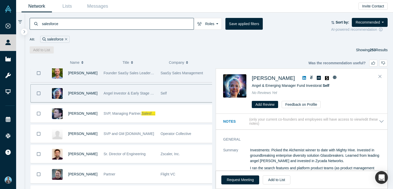
drag, startPoint x: 251, startPoint y: 72, endPoint x: 295, endPoint y: 75, distance: 43.6
click at [295, 75] on div "Susan Kimberlin Angel & Emerging Manager Fund Investor at Self No Reviews Yet A…" at bounding box center [301, 91] width 171 height 45
click at [302, 77] on icon at bounding box center [304, 78] width 4 height 4
click at [270, 77] on span "Susan Kimberlin" at bounding box center [273, 78] width 43 height 6
click at [379, 77] on icon "Close" at bounding box center [379, 76] width 3 height 3
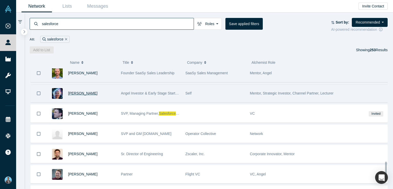
scroll to position [959, 0]
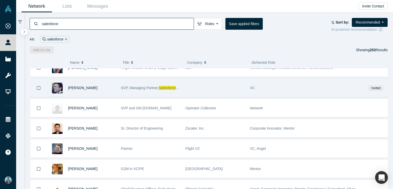
click at [254, 82] on div "VC" at bounding box center [304, 88] width 109 height 18
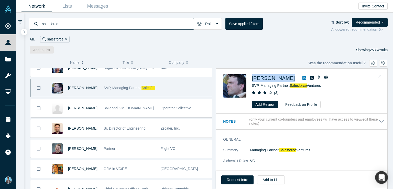
drag, startPoint x: 252, startPoint y: 74, endPoint x: 298, endPoint y: 78, distance: 46.2
click at [298, 78] on div "Matthew Garratt" at bounding box center [316, 78] width 128 height 8
click at [302, 79] on icon at bounding box center [304, 78] width 4 height 4
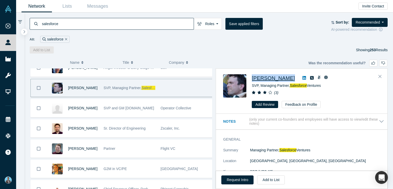
click at [266, 78] on span "Matthew Garratt" at bounding box center [273, 78] width 43 height 6
click at [380, 76] on icon "Close" at bounding box center [379, 76] width 3 height 3
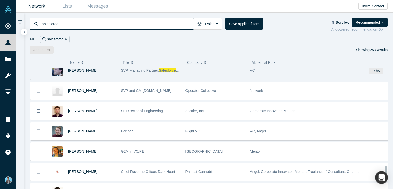
scroll to position [985, 0]
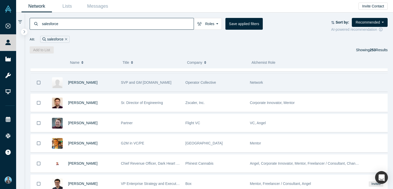
click at [259, 80] on span "Network" at bounding box center [256, 82] width 13 height 4
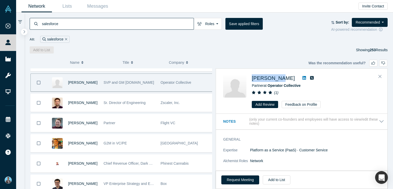
drag, startPoint x: 251, startPoint y: 72, endPoint x: 277, endPoint y: 77, distance: 26.1
click at [277, 77] on div "Leyla Seka Partner at Operator Collective ( 1 ) Add Review Feedback on Profile" at bounding box center [301, 91] width 171 height 45
click at [302, 77] on icon at bounding box center [304, 78] width 4 height 4
click at [264, 77] on span "Leyla Seka" at bounding box center [273, 78] width 43 height 6
click at [381, 76] on icon "Close" at bounding box center [379, 76] width 3 height 5
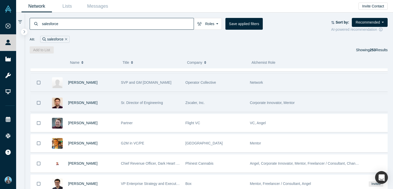
click at [260, 100] on span "Corporate Innovator, Mentor" at bounding box center [272, 102] width 45 height 4
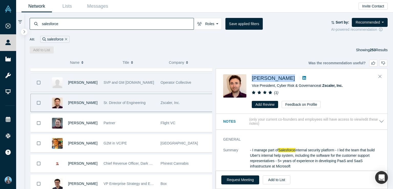
drag, startPoint x: 251, startPoint y: 74, endPoint x: 300, endPoint y: 79, distance: 49.1
click at [300, 79] on div "Bogdan Romanescu Vice President, Cyber Risk & Governance at Zscaler, Inc. ( 1 )…" at bounding box center [302, 91] width 159 height 34
click at [283, 76] on span "Bogdan Romanescu" at bounding box center [273, 78] width 43 height 6
click at [306, 77] on icon at bounding box center [304, 78] width 4 height 4
click at [379, 75] on icon "Close" at bounding box center [379, 76] width 3 height 5
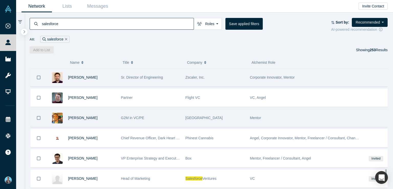
scroll to position [1010, 0]
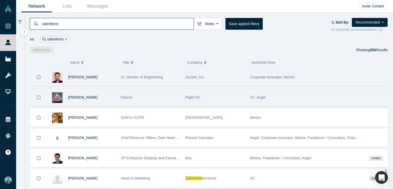
click at [253, 95] on span "VC, Angel" at bounding box center [258, 97] width 16 height 4
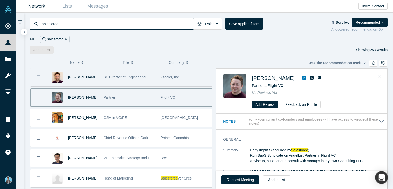
drag, startPoint x: 252, startPoint y: 72, endPoint x: 291, endPoint y: 73, distance: 39.6
click at [291, 73] on div "Nathan Creswell Partner at Flight VC No Reviews Yet Add Review Feedback on Prof…" at bounding box center [301, 91] width 171 height 45
click at [302, 79] on icon at bounding box center [304, 78] width 4 height 4
click at [274, 77] on span "Nathan Creswell" at bounding box center [273, 78] width 43 height 6
click at [379, 76] on icon "Close" at bounding box center [379, 76] width 3 height 5
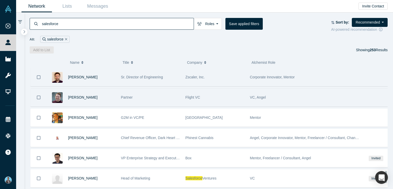
scroll to position [1036, 0]
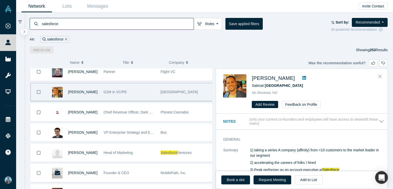
click at [302, 77] on icon at bounding box center [304, 78] width 4 height 4
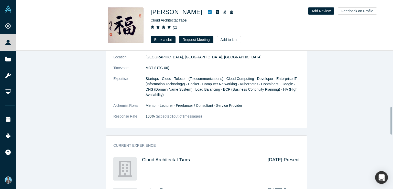
scroll to position [281, 0]
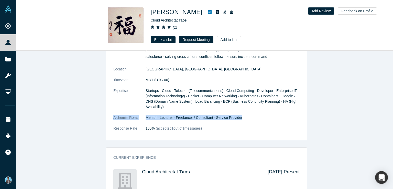
drag, startPoint x: 109, startPoint y: 117, endPoint x: 241, endPoint y: 118, distance: 132.0
click at [241, 118] on div "General Summary current company - at least $6mm annual EVA, first ever 0-remedi…" at bounding box center [206, 82] width 200 height 115
copy dl "Alchemist Roles Mentor · Lecturer · Freelancer / Consultant · Service Provider"
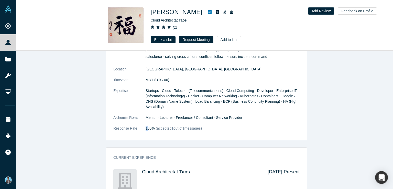
click at [145, 127] on span "100%" at bounding box center [149, 128] width 9 height 4
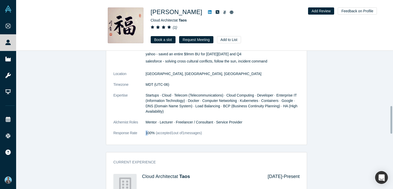
scroll to position [246, 0]
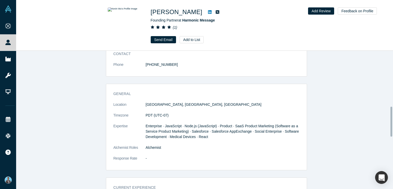
scroll to position [256, 0]
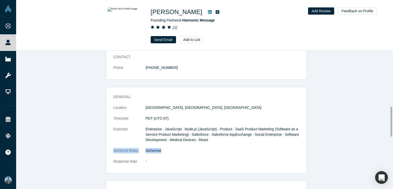
drag, startPoint x: 108, startPoint y: 149, endPoint x: 168, endPoint y: 146, distance: 59.6
click at [168, 147] on div "General Location San Francisco, CA, USA Timezone PDT (UTC-07) Expertise Enterpr…" at bounding box center [206, 132] width 200 height 82
copy dl "Alchemist Roles Alchemist"
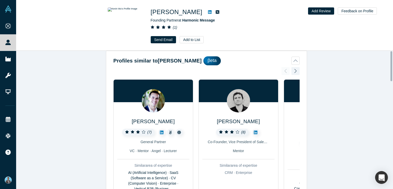
scroll to position [0, 0]
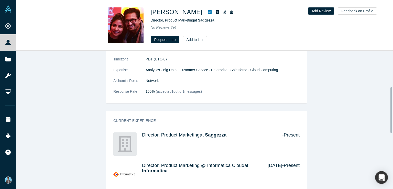
scroll to position [77, 0]
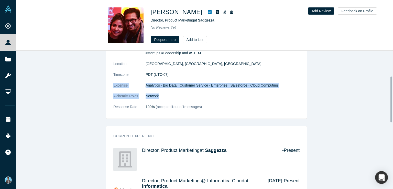
drag, startPoint x: 159, startPoint y: 94, endPoint x: 85, endPoint y: 93, distance: 73.9
click at [170, 99] on dl "Summary Marketer and entrepreneur interested in customer-first #CX, #emerging #…" at bounding box center [206, 80] width 186 height 70
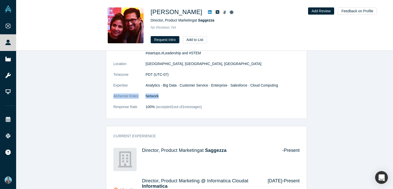
drag, startPoint x: 163, startPoint y: 95, endPoint x: 110, endPoint y: 96, distance: 52.7
click at [110, 96] on div "General Summary Marketer and entrepreneur interested in customer-first #CX, #em…" at bounding box center [206, 75] width 200 height 88
copy dl "Alchemist Roles Network"
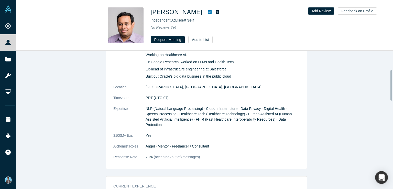
scroll to position [128, 0]
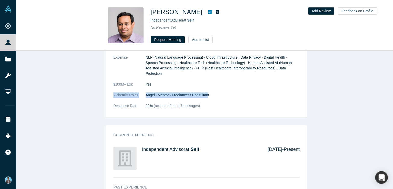
drag, startPoint x: 108, startPoint y: 89, endPoint x: 206, endPoint y: 88, distance: 97.7
click at [206, 88] on div "General Summary Founder of 2 companies. One has raised $40m across three rounds…" at bounding box center [206, 49] width 200 height 138
copy dl "Alchemist Roles Angel · Mentor · Freelancer / Consultan"
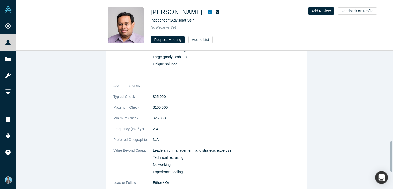
scroll to position [410, 0]
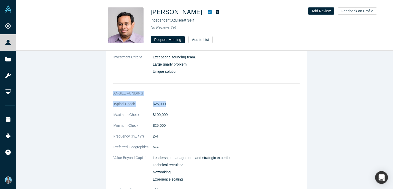
drag, startPoint x: 108, startPoint y: 81, endPoint x: 180, endPoint y: 98, distance: 74.4
click at [175, 98] on div "Angel Funding Typical Check $25,000 Maximum Check $100,000 Minimum Check $25,00…" at bounding box center [206, 145] width 200 height 117
copy div "Angel Funding Typical Check $25,000"
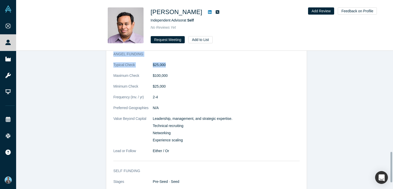
scroll to position [487, 0]
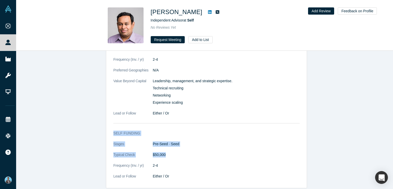
drag, startPoint x: 110, startPoint y: 123, endPoint x: 171, endPoint y: 147, distance: 64.7
click at [171, 147] on div "Self funding Stages Pre-Seed · Seed Typical Check $50,000 Frequency (Inv. / yr)…" at bounding box center [206, 157] width 200 height 61
copy div "Self funding Stages Pre-Seed · Seed Typical Check $50,000"
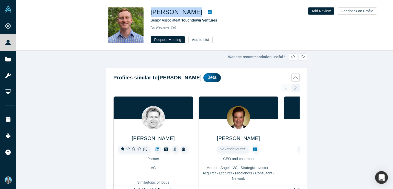
drag, startPoint x: 151, startPoint y: 9, endPoint x: 199, endPoint y: 10, distance: 47.6
click at [199, 10] on div "[PERSON_NAME] Senior Associate at Touchdown Ventures No Reviews Yet Request Mee…" at bounding box center [204, 25] width 201 height 36
copy div "[PERSON_NAME]"
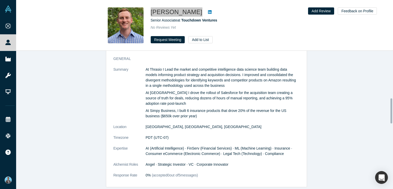
scroll to position [281, 0]
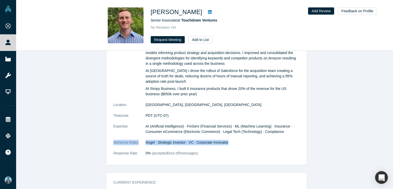
drag, startPoint x: 110, startPoint y: 141, endPoint x: 226, endPoint y: 140, distance: 115.8
click at [226, 140] on div "General Summary At Thrasio I Lead the market and competitive intelligence data …" at bounding box center [206, 97] width 200 height 134
copy dl "Alchemist Roles Angel · Strategic Investor · VC · Corporate Innovator"
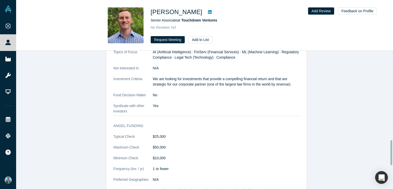
scroll to position [490, 0]
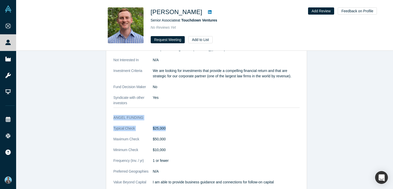
drag, startPoint x: 110, startPoint y: 114, endPoint x: 165, endPoint y: 123, distance: 55.5
click at [165, 123] on div "Angel Funding Typical Check $25,000 Maximum Check $50,000 Minimum Check $10,000…" at bounding box center [206, 158] width 200 height 95
copy div "Angel Funding Typical Check $25,000"
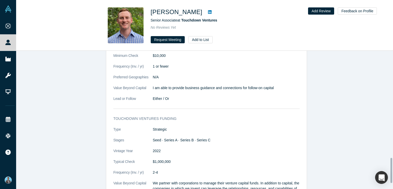
scroll to position [592, 0]
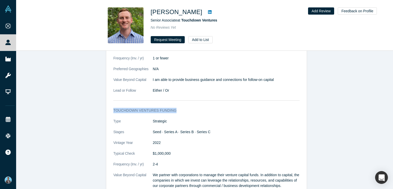
drag, startPoint x: 109, startPoint y: 107, endPoint x: 174, endPoint y: 108, distance: 64.9
click at [174, 108] on div "Touchdown Ventures funding Type Strategic Stages Seed · Series A · Series B · S…" at bounding box center [206, 156] width 200 height 104
copy h3 "Touchdown Ventures funding"
drag, startPoint x: 110, startPoint y: 151, endPoint x: 174, endPoint y: 154, distance: 63.7
click at [174, 154] on div "Touchdown Ventures funding Type Strategic Stages Seed · Series A · Series B · S…" at bounding box center [206, 156] width 200 height 104
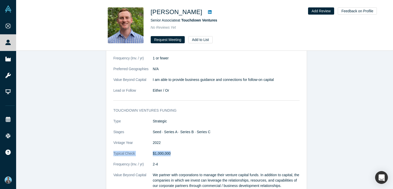
copy dl "Typical Check $1,000,000"
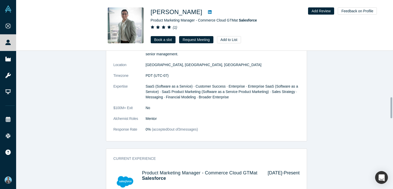
scroll to position [332, 0]
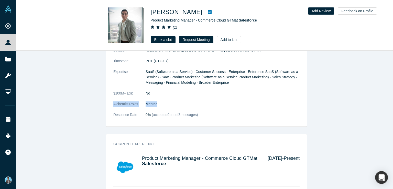
drag, startPoint x: 109, startPoint y: 102, endPoint x: 156, endPoint y: 104, distance: 46.8
click at [156, 104] on div "General Summary APTTUS Drove 50% revenue growth over 12 months from net-new and…" at bounding box center [206, 50] width 200 height 152
copy dl "Alchemist Roles Mentor"
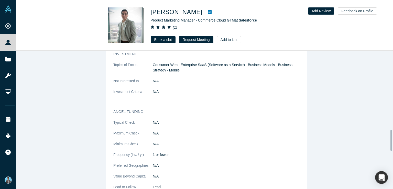
scroll to position [537, 0]
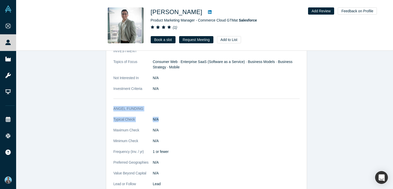
drag, startPoint x: 111, startPoint y: 104, endPoint x: 161, endPoint y: 116, distance: 51.0
click at [161, 116] on div "Angel Funding Typical Check N/A Maximum Check N/A Minimum Check N/A Frequency (…" at bounding box center [206, 149] width 200 height 95
copy div "Angel Funding Typical Check N/A"
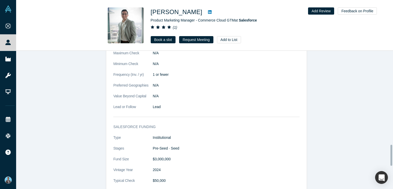
scroll to position [665, 0]
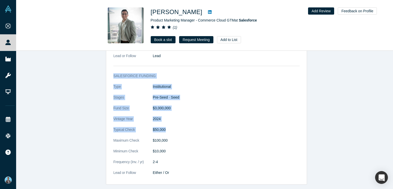
drag, startPoint x: 109, startPoint y: 72, endPoint x: 176, endPoint y: 130, distance: 88.4
click at [176, 130] on div "Salesforce funding Type Institutional Stages Pre-Seed · Seed Fund Size $3,000,0…" at bounding box center [206, 127] width 200 height 115
copy div "Salesforce funding Type Institutional Stages Pre-Seed · Seed Fund Size $3,000,0…"
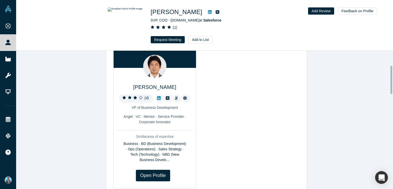
scroll to position [102, 0]
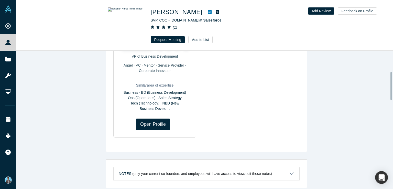
click at [368, 89] on div "Was the recommendation useful? Profiles similar to Jonathan Hunt βeta Koji Saka…" at bounding box center [206, 122] width 380 height 142
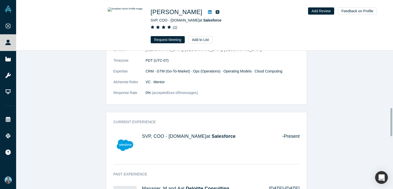
scroll to position [281, 0]
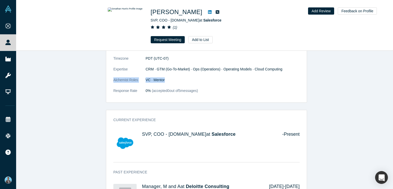
drag, startPoint x: 107, startPoint y: 79, endPoint x: 168, endPoint y: 79, distance: 60.3
click at [168, 79] on div "General Summary jdpowell@aya.yale.edu Location San Francisco, CA, USA Timezone …" at bounding box center [206, 61] width 200 height 82
copy dl "Alchemist Roles VC · Mentor"
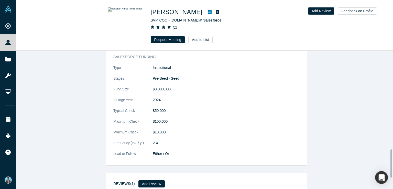
scroll to position [486, 0]
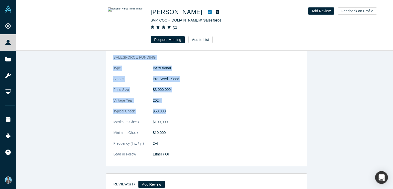
drag, startPoint x: 109, startPoint y: 55, endPoint x: 171, endPoint y: 111, distance: 82.9
click at [171, 111] on div "Salesforce funding Type Institutional Stages Pre-Seed · Seed Fund Size $3,000,0…" at bounding box center [206, 108] width 200 height 115
copy div "Salesforce funding Type Institutional Stages Pre-Seed · Seed Fund Size $3,000,0…"
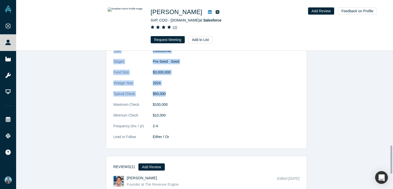
scroll to position [463, 0]
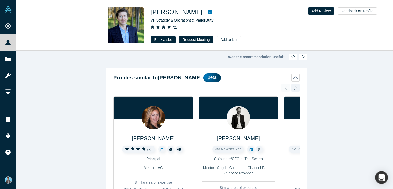
click at [343, 85] on div "Was the recommendation useful? Profiles similar to Joshua Thacker βeta Pascale …" at bounding box center [206, 122] width 380 height 142
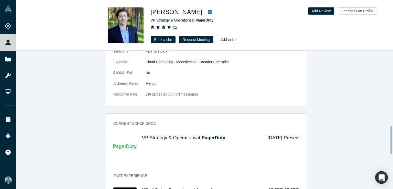
scroll to position [384, 0]
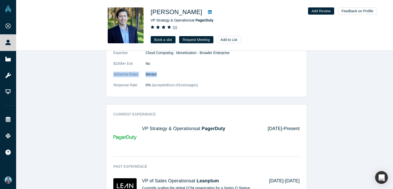
drag, startPoint x: 107, startPoint y: 72, endPoint x: 156, endPoint y: 72, distance: 49.4
click at [156, 72] on div "General Summary Operations executive in the technology industry with over 13 ye…" at bounding box center [206, 7] width 200 height 179
copy dl "Alchemist Roles Mentor"
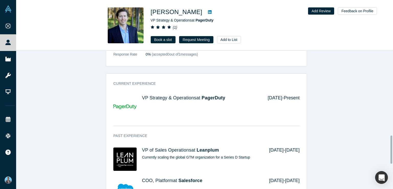
scroll to position [408, 0]
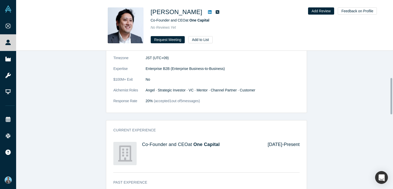
scroll to position [102, 0]
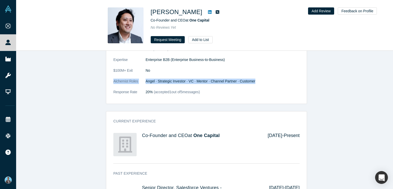
drag, startPoint x: 110, startPoint y: 80, endPoint x: 255, endPoint y: 79, distance: 144.2
click at [255, 79] on div "General Summary I can help you understand the Japanese enterprise market and ho…" at bounding box center [206, 54] width 200 height 98
copy dl "Alchemist Roles Angel · Strategic Investor · VC · Mentor · Channel Partner · Cu…"
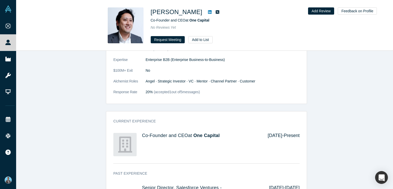
click at [129, 81] on dt "Alchemist Roles" at bounding box center [129, 84] width 32 height 11
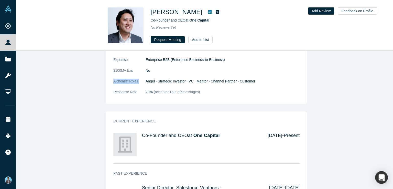
click at [129, 81] on dt "Alchemist Roles" at bounding box center [129, 84] width 32 height 11
click at [266, 80] on dd "Angel · Strategic Investor · VC · Mentor · Channel Partner · Customer" at bounding box center [222, 81] width 154 height 5
drag, startPoint x: 263, startPoint y: 80, endPoint x: 105, endPoint y: 78, distance: 158.0
click at [106, 79] on div "General Summary I can help you understand the Japanese enterprise market and ho…" at bounding box center [206, 54] width 200 height 98
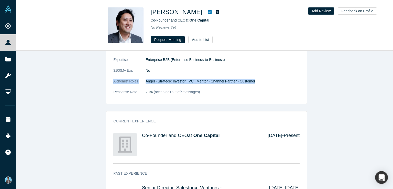
copy dl "Alchemist Roles Angel · Strategic Investor · VC · Mentor · Channel Partner · Cu…"
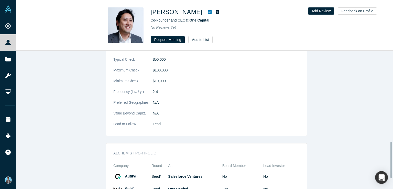
scroll to position [309, 0]
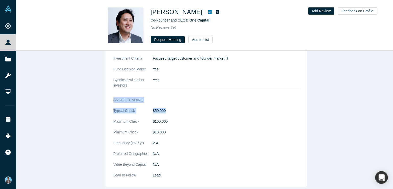
drag, startPoint x: 110, startPoint y: 97, endPoint x: 173, endPoint y: 111, distance: 64.6
click at [173, 111] on div "Angel Funding Typical Check $50,000 Maximum Check $100,000 Minimum Check $10,00…" at bounding box center [206, 140] width 200 height 93
copy div "Angel Funding Typical Check $50,000"
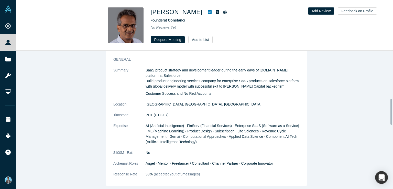
scroll to position [281, 0]
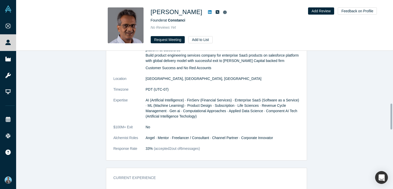
click at [108, 127] on div "General Summary SaaS product strategy and development leader during the early d…" at bounding box center [206, 94] width 200 height 132
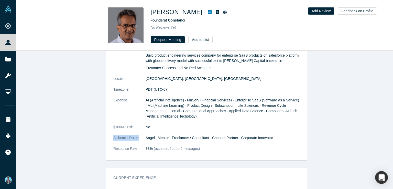
click at [108, 127] on div "General Summary SaaS product strategy and development leader during the early d…" at bounding box center [206, 94] width 200 height 132
click at [151, 135] on dd "Angel · Mentor · Freelancer / Consultant · Channel Partner · Corporate Innovator" at bounding box center [222, 137] width 154 height 5
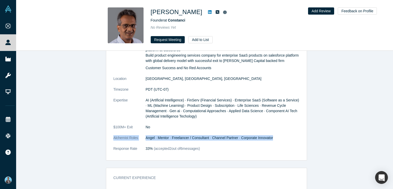
drag, startPoint x: 109, startPoint y: 129, endPoint x: 271, endPoint y: 127, distance: 162.6
click at [271, 127] on div "General Summary SaaS product strategy and development leader during the early d…" at bounding box center [206, 94] width 200 height 132
copy dl "Alchemist Roles Angel · Mentor · Freelancer / Consultant · Channel Partner · Co…"
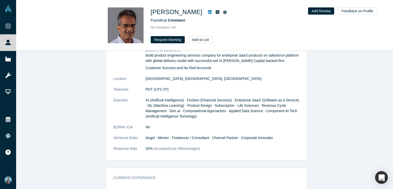
drag, startPoint x: 274, startPoint y: 137, endPoint x: 268, endPoint y: 138, distance: 6.5
click at [274, 146] on dd "33% (accepted 2 out of 6 messages)" at bounding box center [222, 148] width 154 height 5
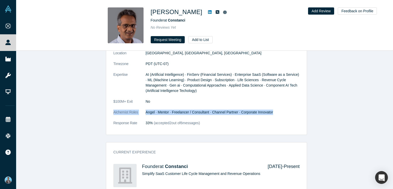
drag, startPoint x: 109, startPoint y: 105, endPoint x: 278, endPoint y: 103, distance: 169.5
click at [278, 103] on div "General Summary SaaS product strategy and development leader during the early d…" at bounding box center [206, 68] width 200 height 132
copy dl "Alchemist Roles Angel · Mentor · Freelancer / Consultant · Channel Partner · Co…"
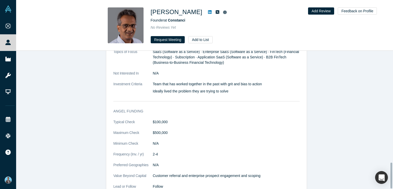
scroll to position [598, 0]
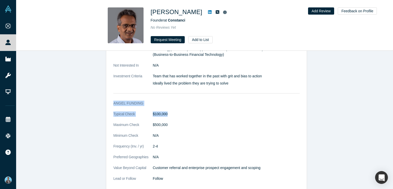
drag, startPoint x: 109, startPoint y: 91, endPoint x: 173, endPoint y: 105, distance: 64.6
click at [173, 105] on div "Angel Funding Typical Check $100,000 Maximum Check $500,000 Minimum Check N/A F…" at bounding box center [206, 143] width 200 height 93
copy div "Angel Funding Typical Check $100,000"
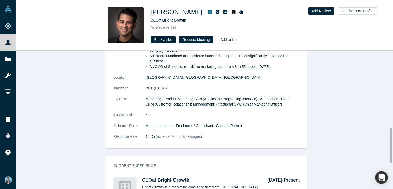
scroll to position [307, 0]
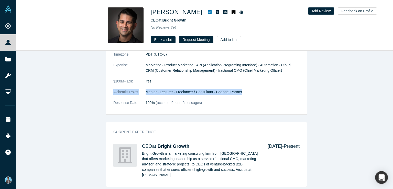
drag, startPoint x: 109, startPoint y: 91, endPoint x: 239, endPoint y: 91, distance: 129.9
click at [238, 91] on div "General Summary As VPM at [DOMAIN_NAME] grew revenues from $0-$25M, created a m…" at bounding box center [206, 54] width 200 height 120
copy dl "Alchemist Roles Mentor · Lecturer · Freelancer / Consultant · Channel Partner"
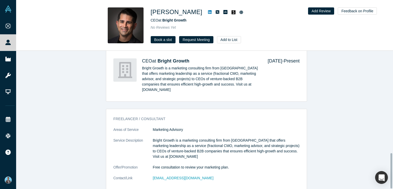
scroll to position [399, 0]
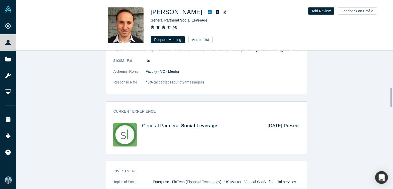
scroll to position [307, 0]
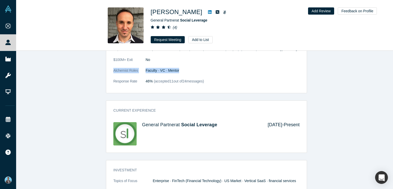
drag, startPoint x: 110, startPoint y: 71, endPoint x: 181, endPoint y: 69, distance: 70.3
click at [181, 69] on div "General Summary Operator for 18 years across 4 startups, 3 in customer service/…" at bounding box center [206, 38] width 200 height 109
copy dl "Alchemist Roles Faculty · VC · Mentor"
click at [128, 80] on dt "Response Rate" at bounding box center [129, 84] width 32 height 11
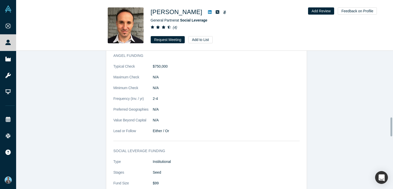
scroll to position [486, 0]
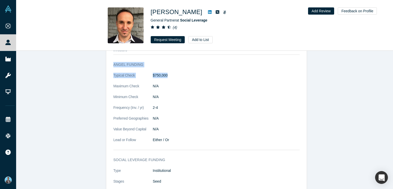
drag, startPoint x: 110, startPoint y: 61, endPoint x: 167, endPoint y: 75, distance: 58.7
click at [167, 75] on div "Angel Funding Typical Check $750,000 Maximum Check N/A Minimum Check N/A Freque…" at bounding box center [206, 105] width 200 height 95
copy div "Angel Funding Typical Check $750,000"
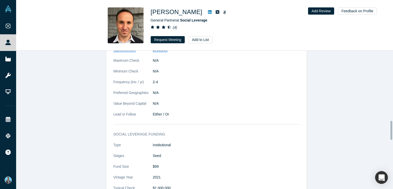
scroll to position [537, 0]
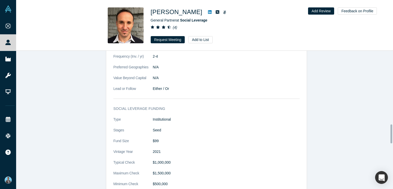
click at [207, 135] on dl "Type Institutional Stages Seed Fund Size $99 Vintage Year [DATE] Typical Check …" at bounding box center [206, 187] width 186 height 140
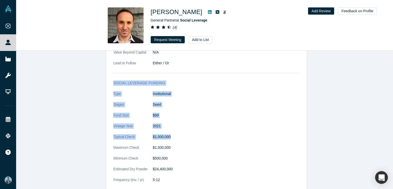
drag, startPoint x: 109, startPoint y: 78, endPoint x: 172, endPoint y: 134, distance: 85.1
click at [172, 134] on div "Social Leverage funding Type Institutional Stages Seed Fund Size $99 Vintage Ye…" at bounding box center [206, 156] width 200 height 158
copy div "Social Leverage funding Type Institutional Stages Seed Fund Size $99 Vintage Ye…"
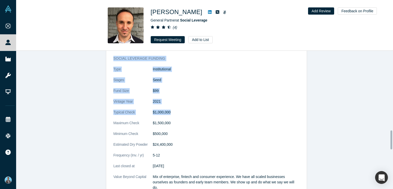
scroll to position [562, 0]
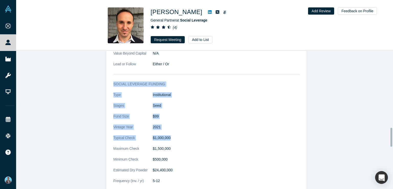
click at [309, 100] on div "General Summary Operator for 18 years across 4 startups, 3 in customer service/…" at bounding box center [206, 6] width 380 height 563
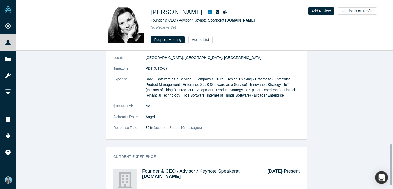
scroll to position [323, 0]
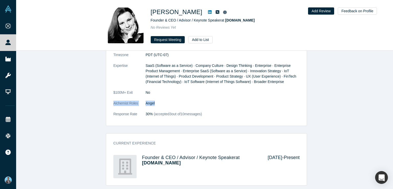
drag, startPoint x: 108, startPoint y: 100, endPoint x: 161, endPoint y: 102, distance: 52.2
click at [161, 102] on div "General Summary Founded a new Software Product at AWS, writing the PRFAQ, creat…" at bounding box center [206, 56] width 200 height 140
copy dl "Alchemist Roles Angel"
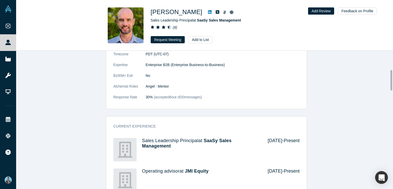
scroll to position [128, 0]
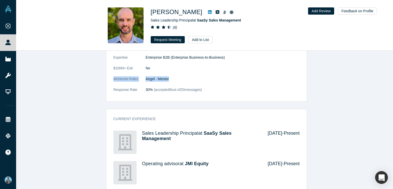
drag, startPoint x: 109, startPoint y: 78, endPoint x: 182, endPoint y: 77, distance: 72.6
click at [182, 77] on div "General Summary I am proud to lead SaaSy Sales Leadership, which is a purpose d…" at bounding box center [206, 41] width 200 height 122
copy dl "Alchemist Roles Angel · Mentor"
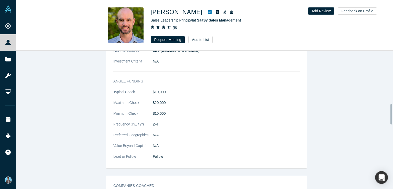
scroll to position [358, 0]
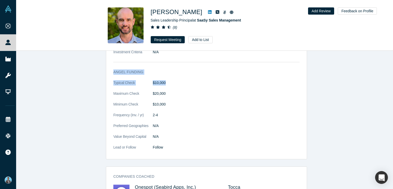
drag, startPoint x: 110, startPoint y: 69, endPoint x: 168, endPoint y: 82, distance: 58.9
click at [168, 82] on div "Angel Funding Typical Check $10,000 Maximum Check $20,000 Minimum Check $10,000…" at bounding box center [206, 112] width 200 height 93
copy div "Angel Funding Typical Check $10,000"
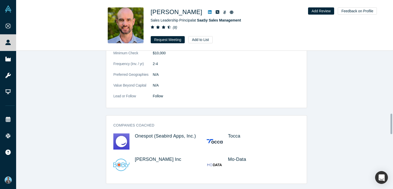
scroll to position [435, 0]
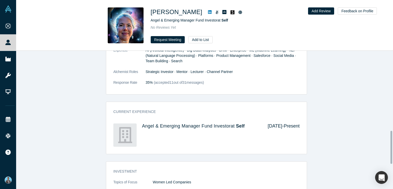
scroll to position [332, 0]
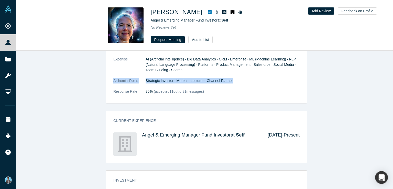
drag, startPoint x: 110, startPoint y: 80, endPoint x: 249, endPoint y: 79, distance: 138.3
click at [249, 79] on div "General Summary Investments: Picked the Alchemist winner to date with Mighty Hi…" at bounding box center [206, 25] width 200 height 156
copy dl "Alchemist Roles Strategic Investor · Mentor · Lecturer · Channel Partner"
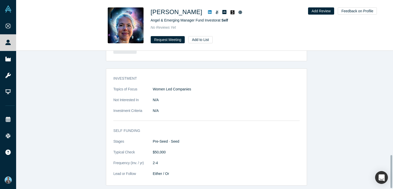
scroll to position [437, 0]
drag, startPoint x: 109, startPoint y: 126, endPoint x: 153, endPoint y: 126, distance: 44.5
click at [153, 126] on div "Self funding Stages Pre-Seed · Seed Typical Check $50,000 Frequency (Inv. / yr)…" at bounding box center [206, 154] width 200 height 61
copy h3 "Self funding"
drag, startPoint x: 109, startPoint y: 148, endPoint x: 170, endPoint y: 145, distance: 60.4
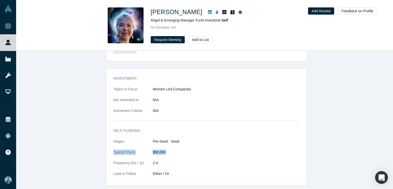
click at [170, 145] on div "Self funding Stages Pre-Seed · Seed Typical Check $50,000 Frequency (Inv. / yr)…" at bounding box center [206, 154] width 200 height 61
copy dl "Typical Check $50,000"
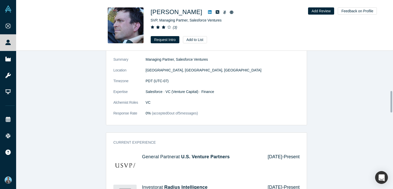
scroll to position [256, 0]
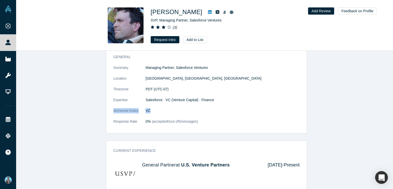
drag, startPoint x: 109, startPoint y: 110, endPoint x: 150, endPoint y: 111, distance: 40.9
click at [150, 111] on div "General Summary Managing Partner, Salesforce Ventures Location [GEOGRAPHIC_DATA…" at bounding box center [206, 92] width 200 height 82
copy dl "Alchemist Roles VC"
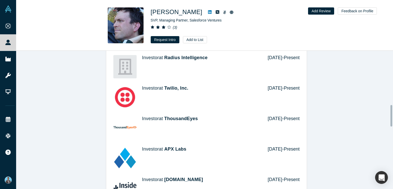
scroll to position [338, 0]
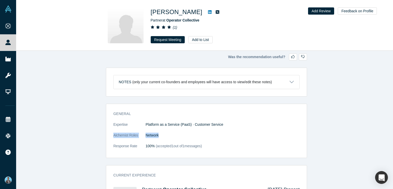
drag, startPoint x: 110, startPoint y: 133, endPoint x: 160, endPoint y: 133, distance: 50.4
click at [160, 133] on div "General Expertise Platform as a Service (PaaS) · Customer Service Alchemist Rol…" at bounding box center [206, 132] width 200 height 50
copy dl "Alchemist Roles Network"
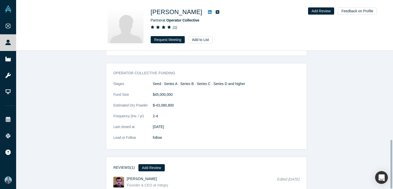
scroll to position [252, 0]
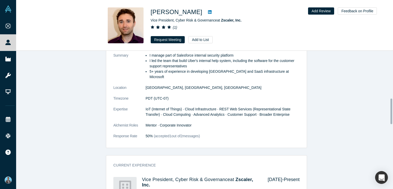
scroll to position [256, 0]
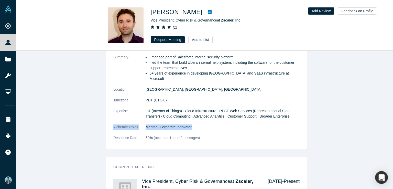
drag, startPoint x: 109, startPoint y: 120, endPoint x: 207, endPoint y: 117, distance: 98.7
click at [207, 117] on div "General Summary I manage part of Salesforce internal security platform I led th…" at bounding box center [206, 94] width 200 height 109
copy dl "Alchemist Roles Mentor · Corporate Innovator"
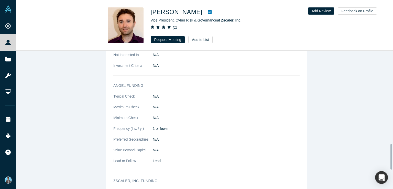
scroll to position [501, 0]
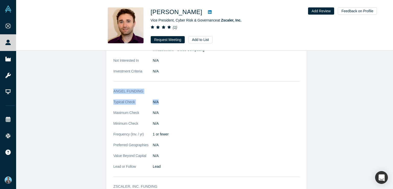
drag, startPoint x: 110, startPoint y: 83, endPoint x: 164, endPoint y: 92, distance: 54.3
click at [164, 92] on div "Angel Funding Typical Check N/A Maximum Check N/A Minimum Check N/A Frequency (…" at bounding box center [206, 132] width 200 height 95
copy div "Angel Funding Typical Check N/A"
click at [374, 93] on div "General Summary I manage part of Salesforce internal security platform I led th…" at bounding box center [206, 5] width 380 height 428
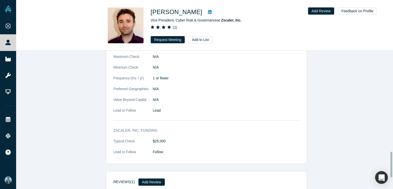
scroll to position [577, 0]
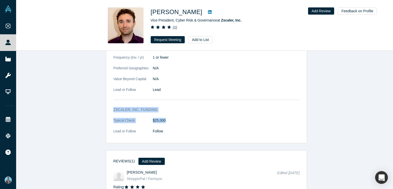
drag, startPoint x: 110, startPoint y: 98, endPoint x: 170, endPoint y: 114, distance: 61.5
click at [170, 114] on div "Zscaler, Inc. funding Typical Check $25,000 Lead or Follow Follow" at bounding box center [206, 122] width 200 height 39
copy div "Zscaler, Inc. funding Typical Check $25,000"
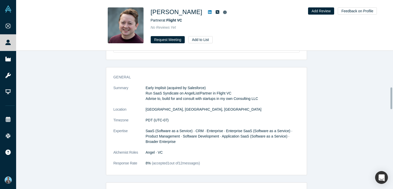
scroll to position [281, 0]
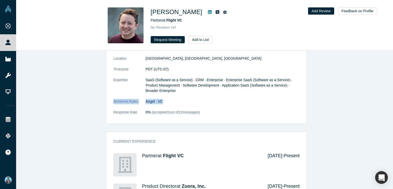
drag, startPoint x: 110, startPoint y: 102, endPoint x: 165, endPoint y: 102, distance: 55.0
click at [165, 102] on div "General Summary Early Implisit (acquired by Salesforce) Run SaaS Syndicate on A…" at bounding box center [206, 72] width 200 height 104
copy dl "Alchemist Roles Angel · VC"
